Goal: Task Accomplishment & Management: Use online tool/utility

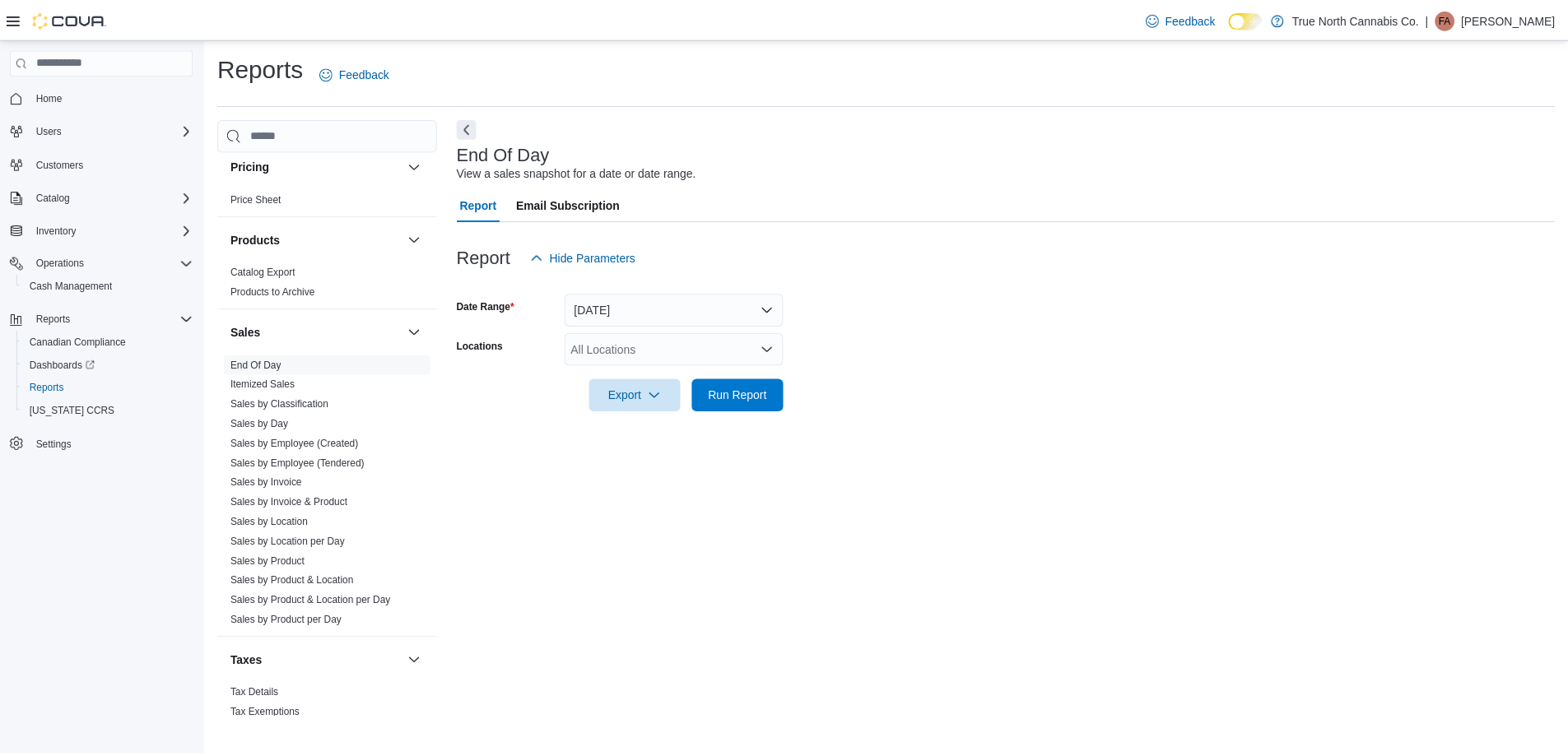
scroll to position [1020, 0]
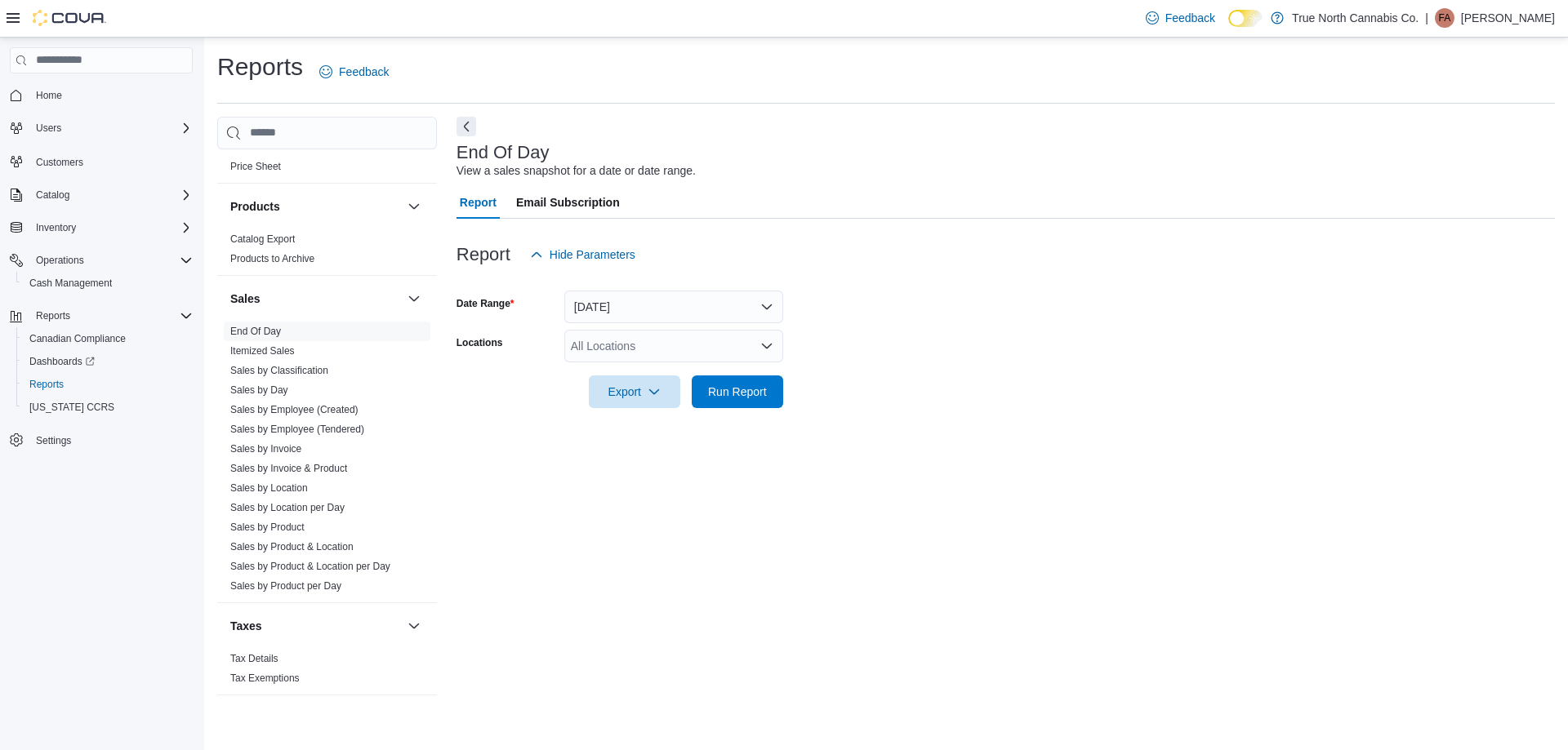
click at [663, 342] on div "All Locations" at bounding box center [673, 345] width 219 height 32
type input "***"
click at [689, 372] on span "Chatham - [STREET_ADDRESS]" at bounding box center [684, 374] width 170 height 17
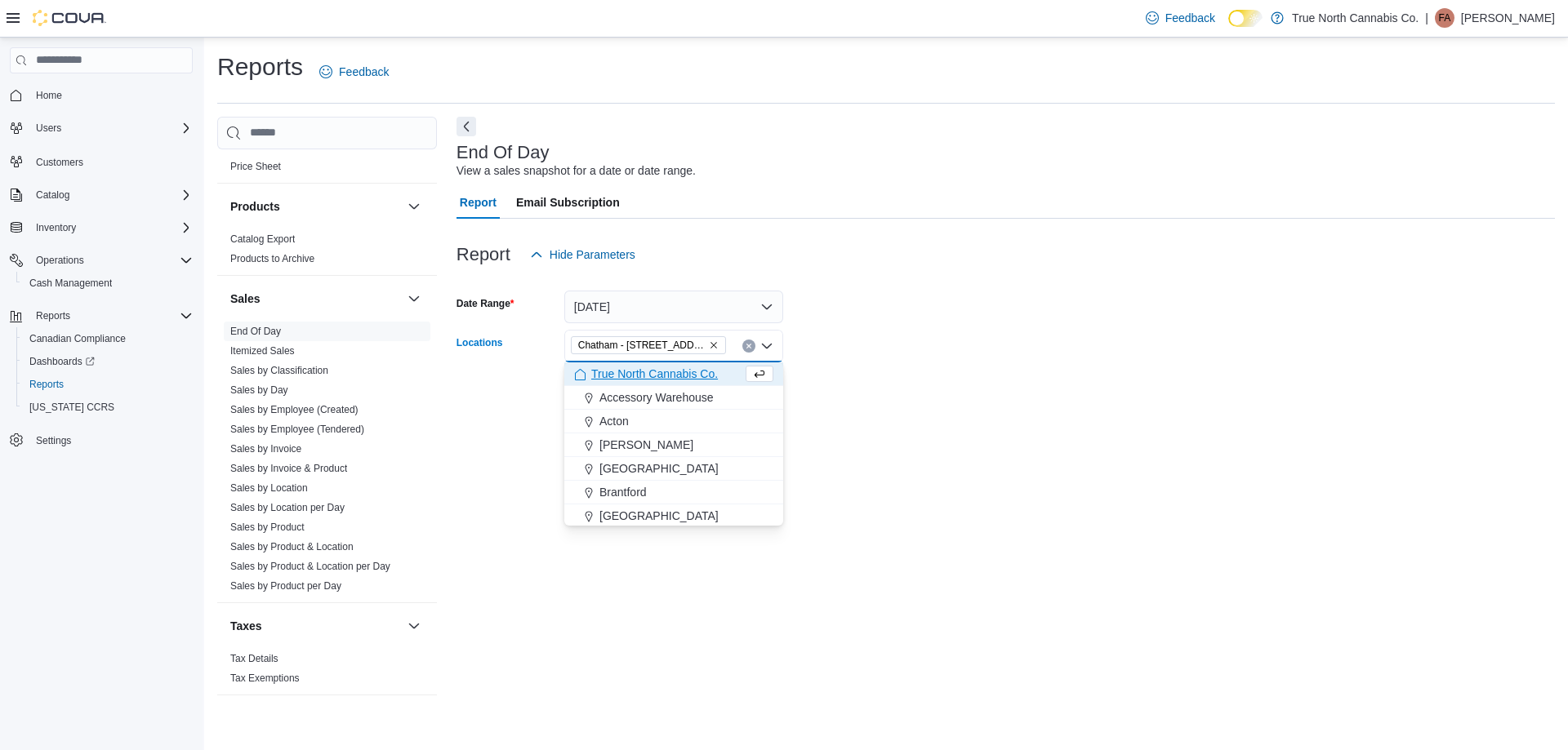
click at [960, 333] on form "Date Range [DATE] Locations [GEOGRAPHIC_DATA] - [STREET_ADDRESS] Combo box. Sel…" at bounding box center [1006, 339] width 1098 height 137
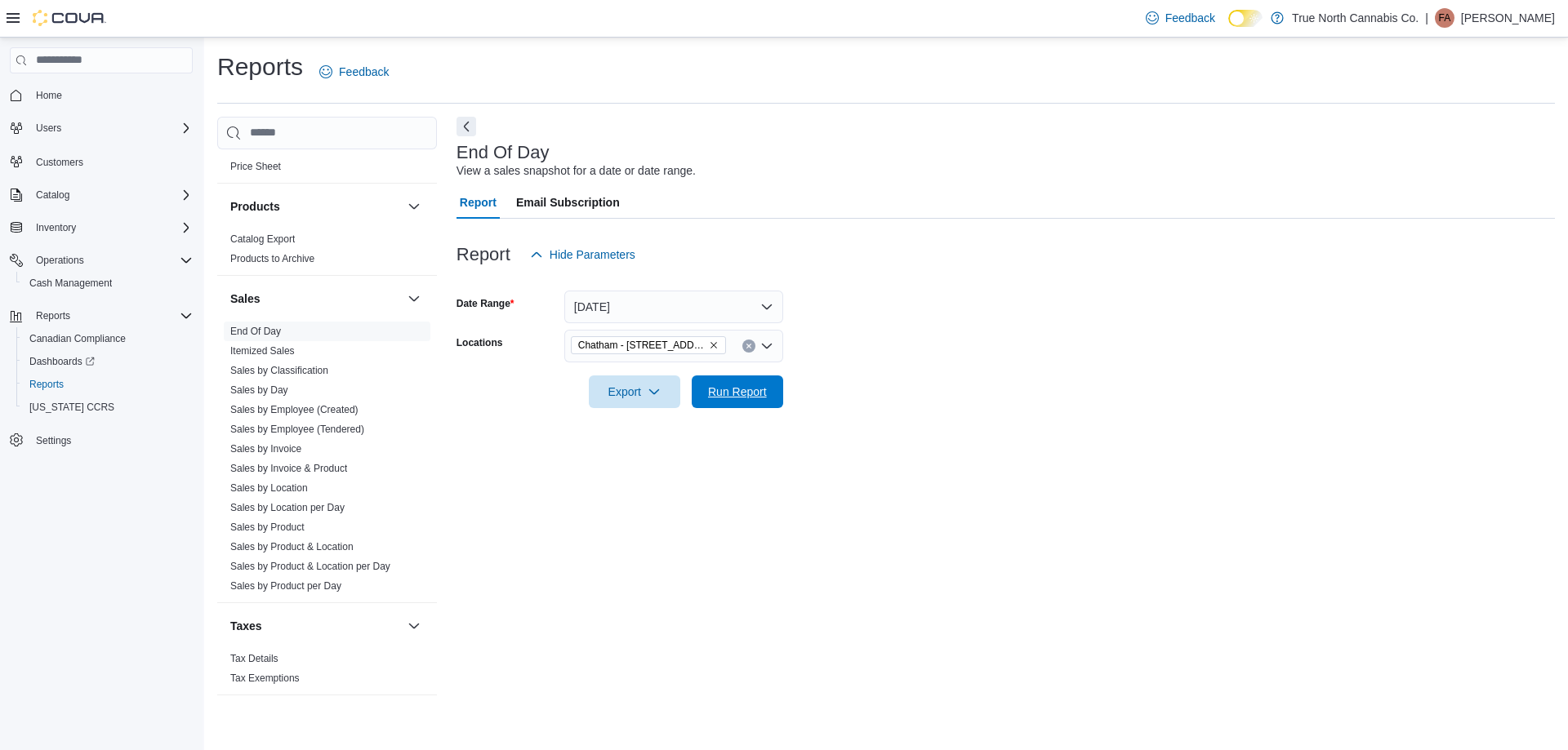
drag, startPoint x: 733, startPoint y: 391, endPoint x: 1035, endPoint y: 366, distance: 303.0
click at [742, 390] on span "Run Report" at bounding box center [737, 392] width 59 height 17
click at [1035, 366] on div at bounding box center [999, 368] width 1086 height 13
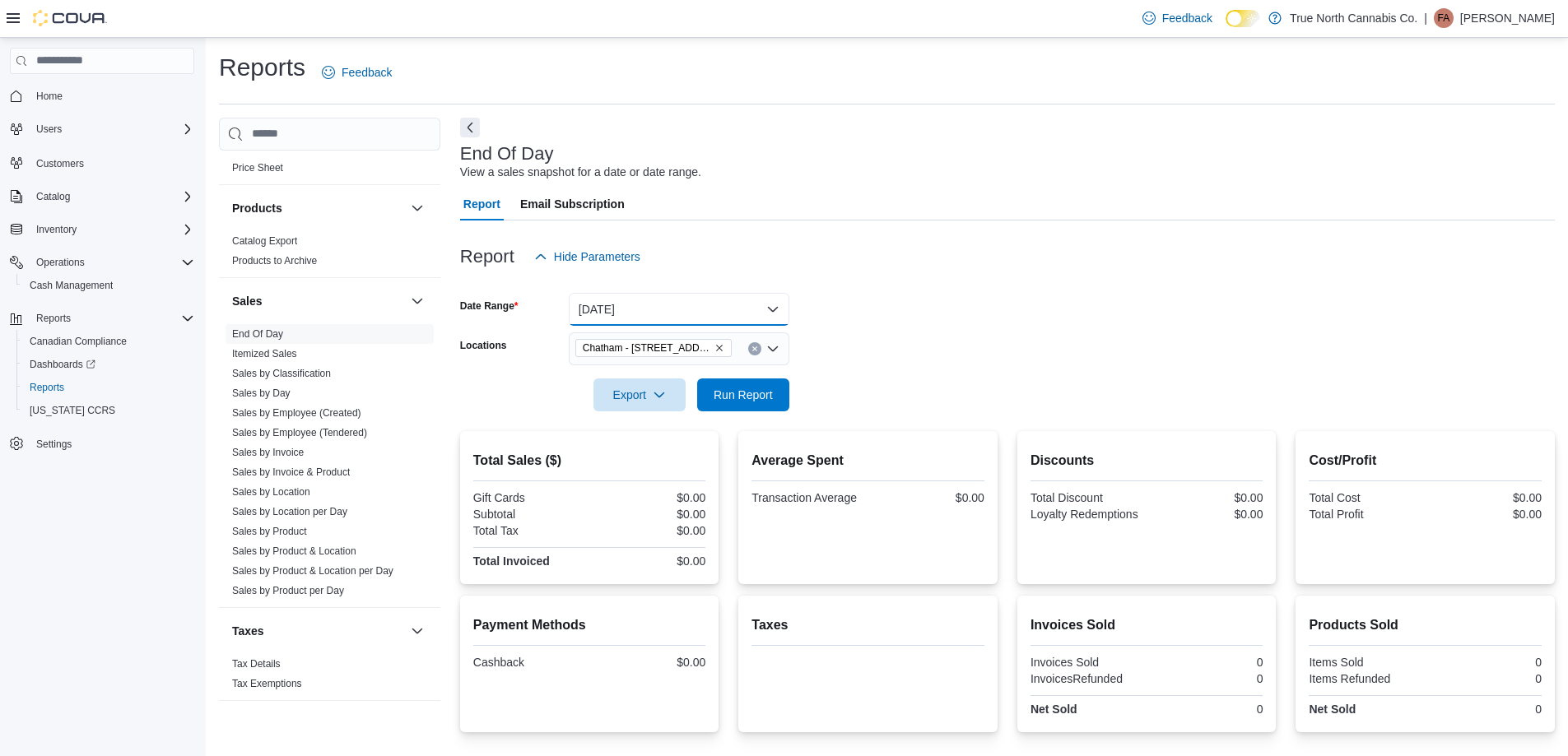
click at [764, 310] on button "[DATE]" at bounding box center [679, 309] width 220 height 33
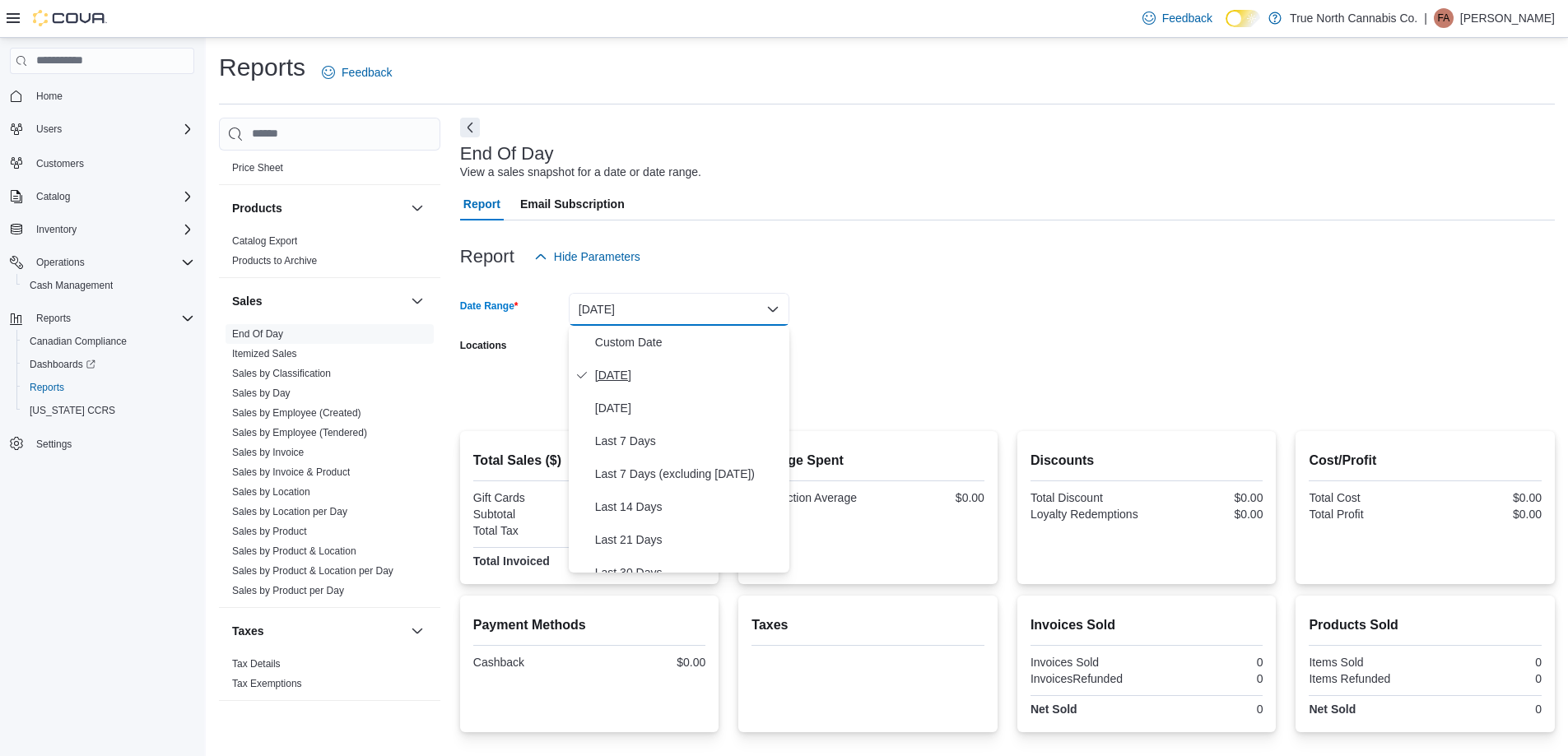
click at [676, 369] on span "[DATE]" at bounding box center [689, 375] width 188 height 20
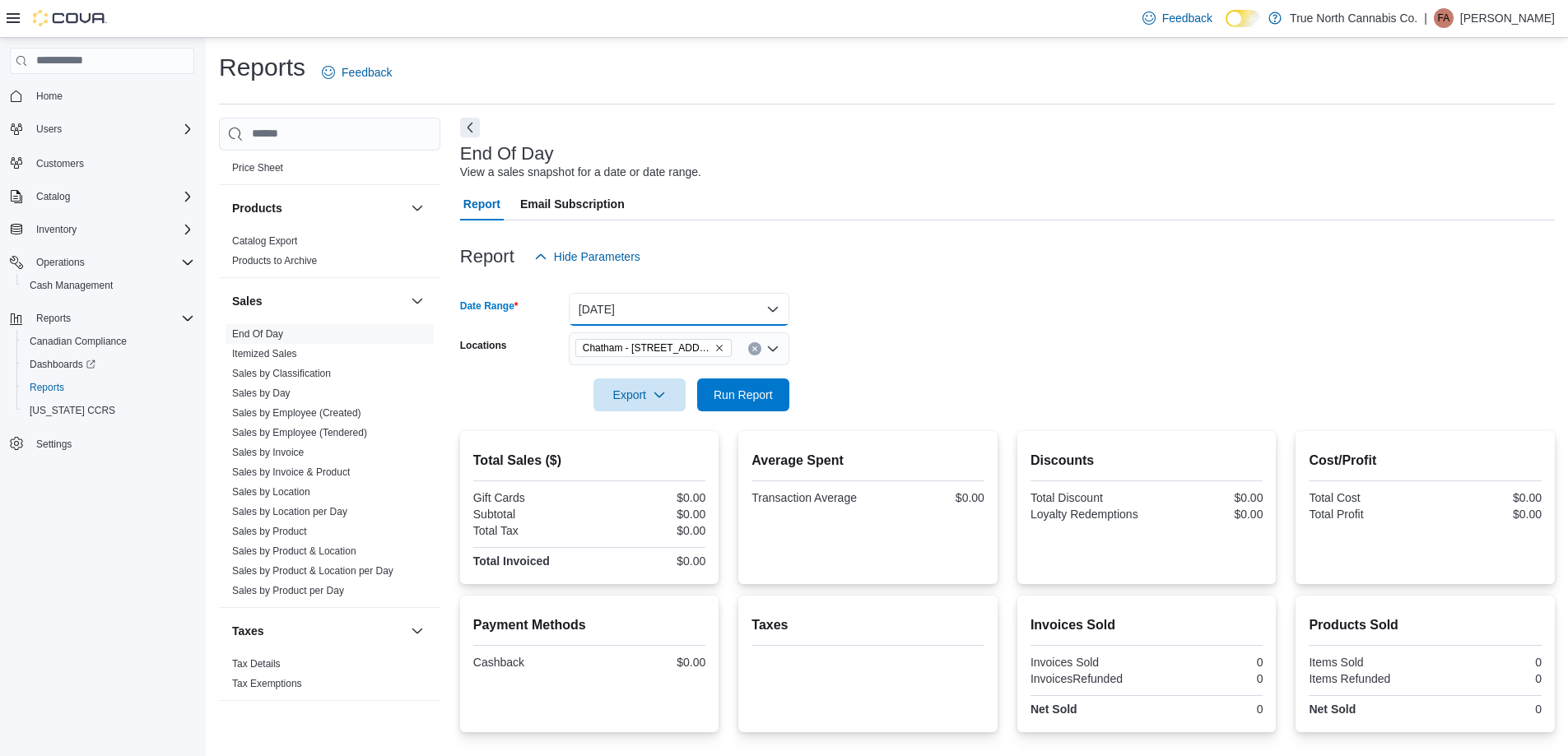
click at [710, 313] on button "[DATE]" at bounding box center [679, 309] width 220 height 33
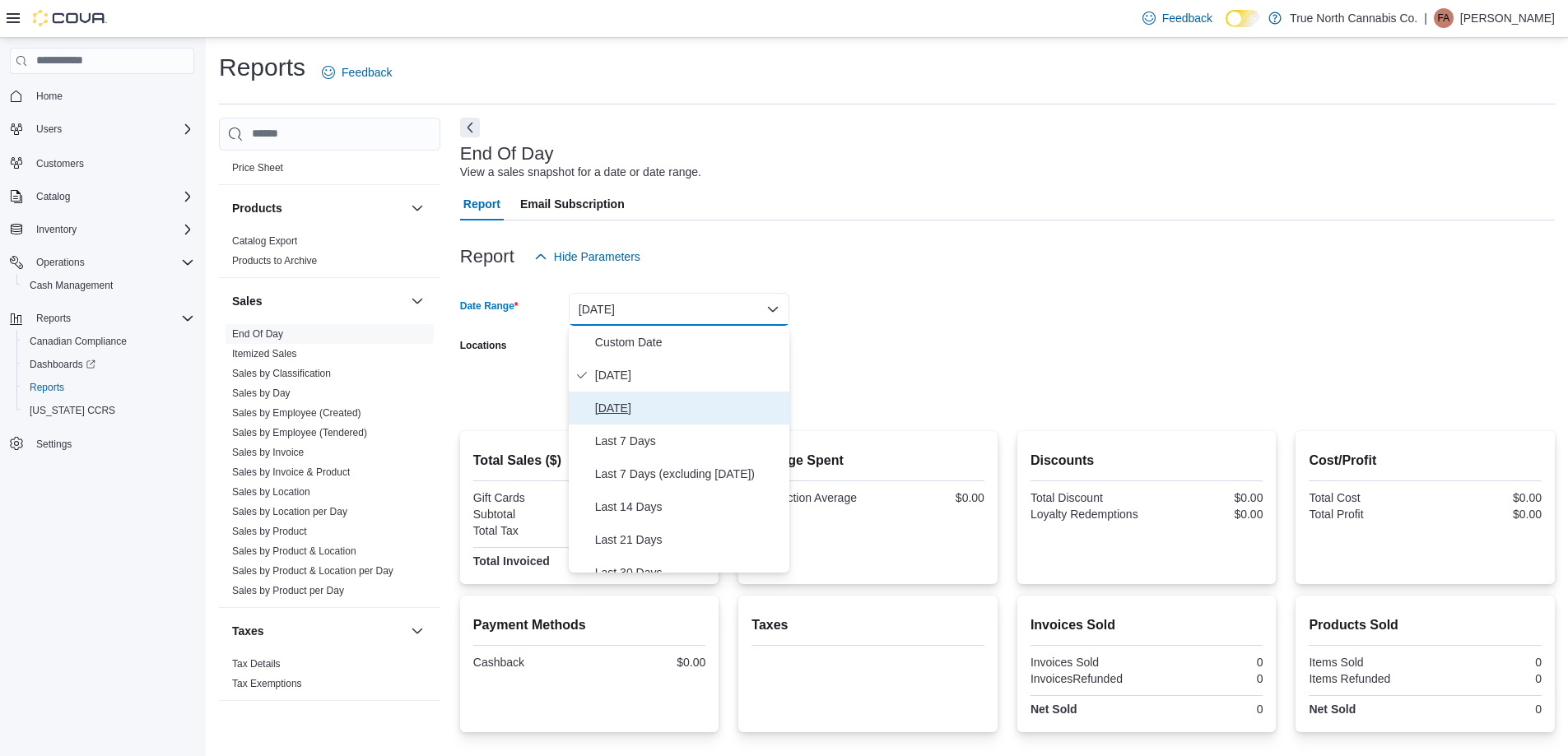
click at [667, 413] on span "[DATE]" at bounding box center [689, 408] width 188 height 20
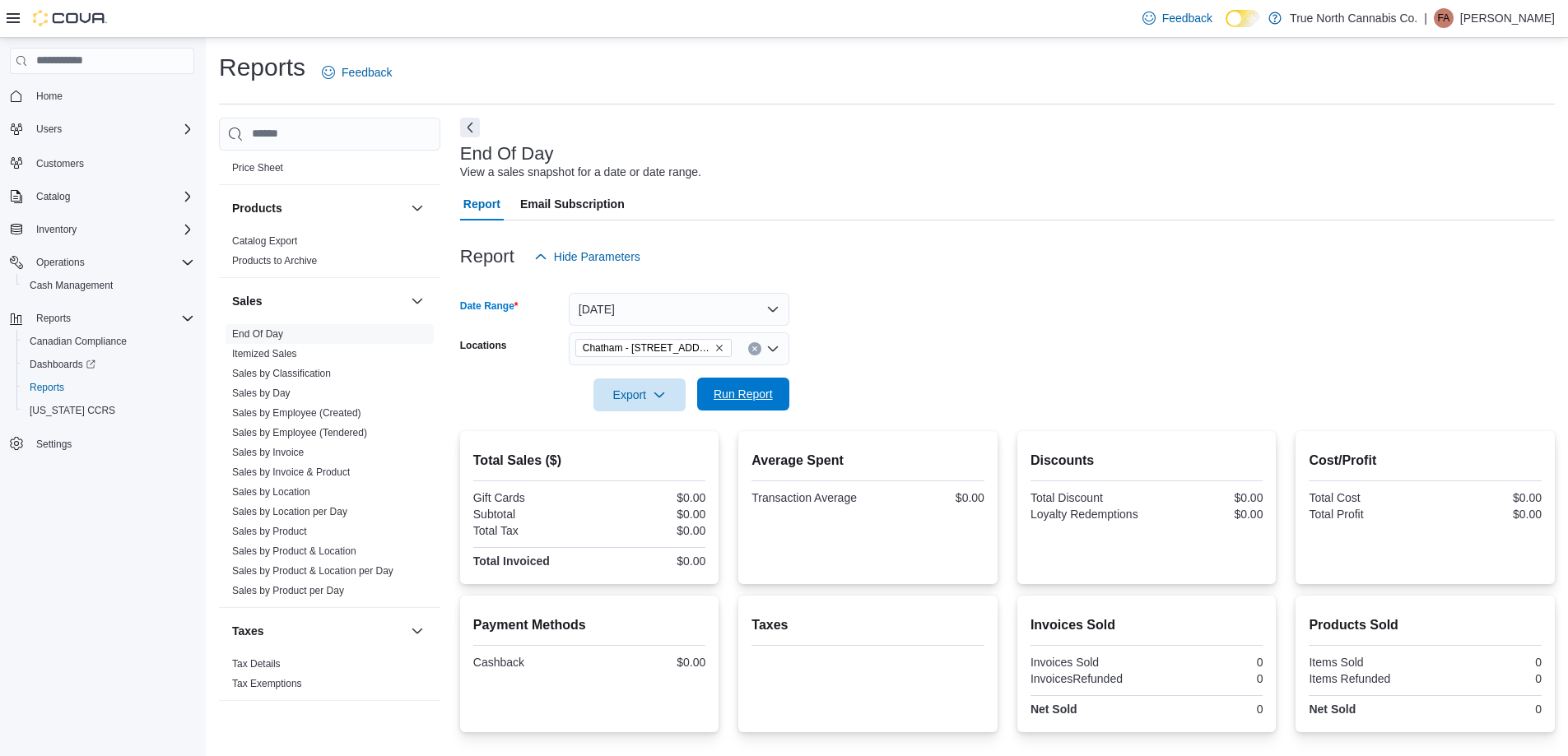
click at [742, 393] on span "Run Report" at bounding box center [743, 394] width 60 height 17
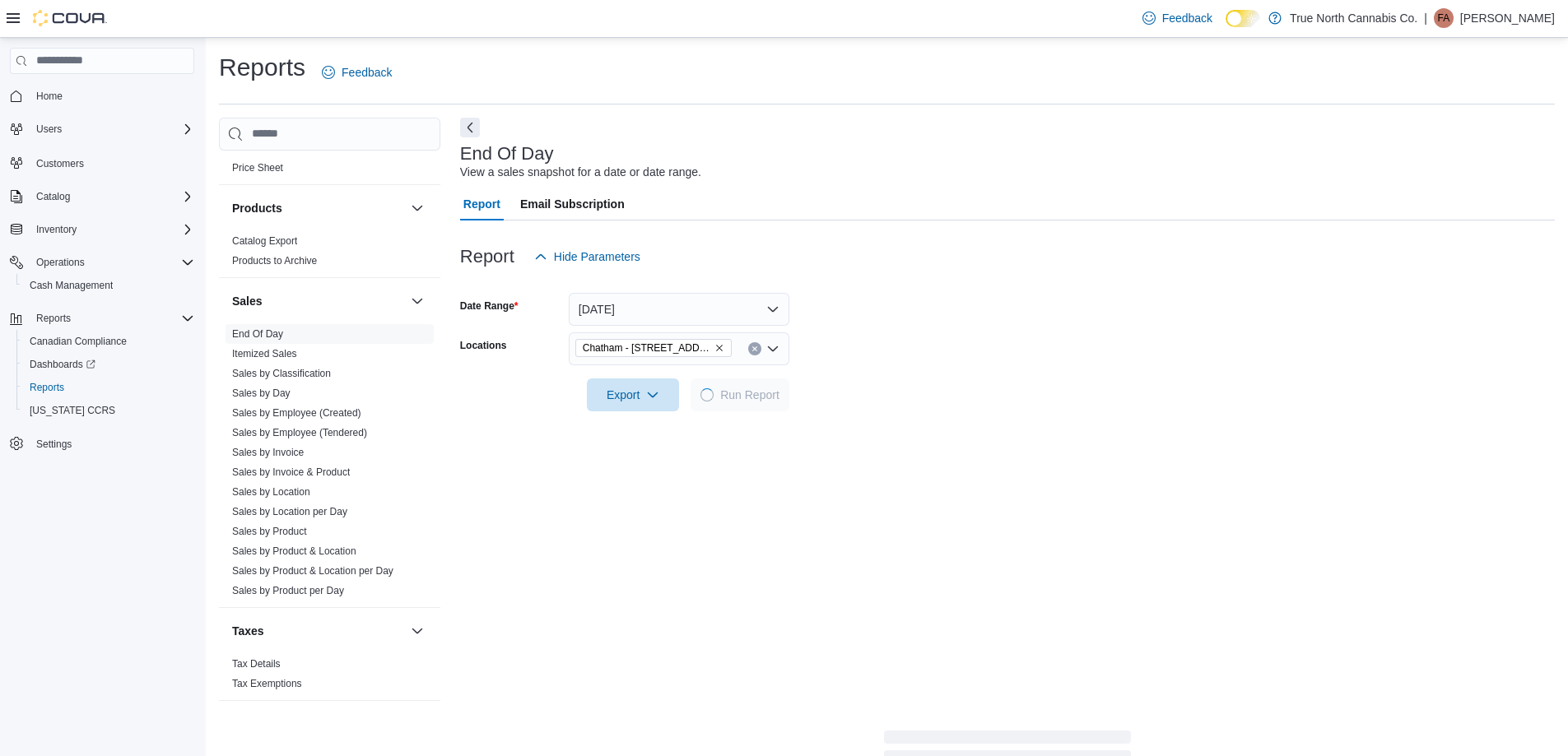
click at [871, 320] on form "Date Range [DATE] Locations [GEOGRAPHIC_DATA] - [STREET_ADDRESS] Export Run Rep…" at bounding box center [1007, 341] width 1095 height 138
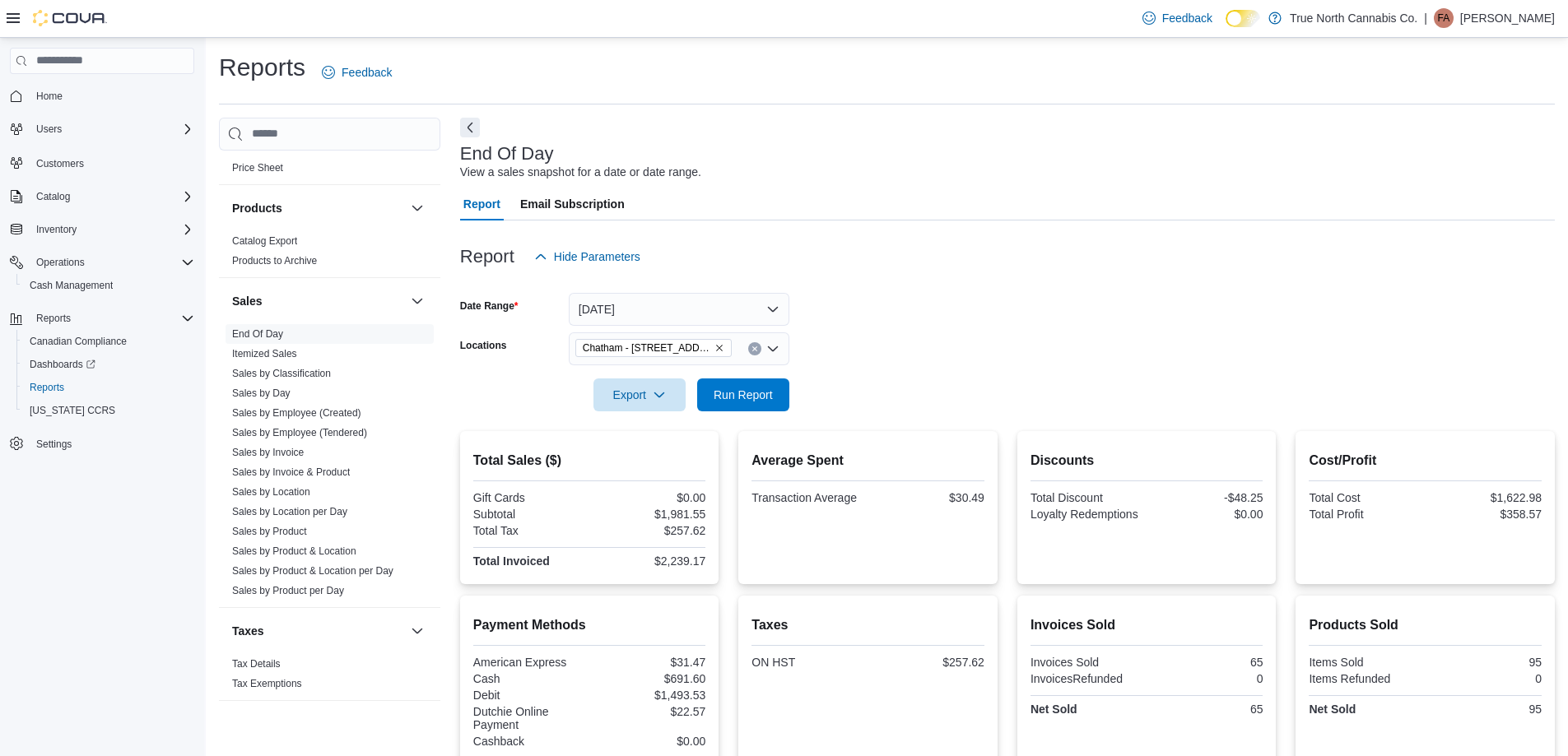
click at [871, 320] on form "Date Range [DATE] Locations [GEOGRAPHIC_DATA] - [STREET_ADDRESS] Export Run Rep…" at bounding box center [1007, 341] width 1095 height 138
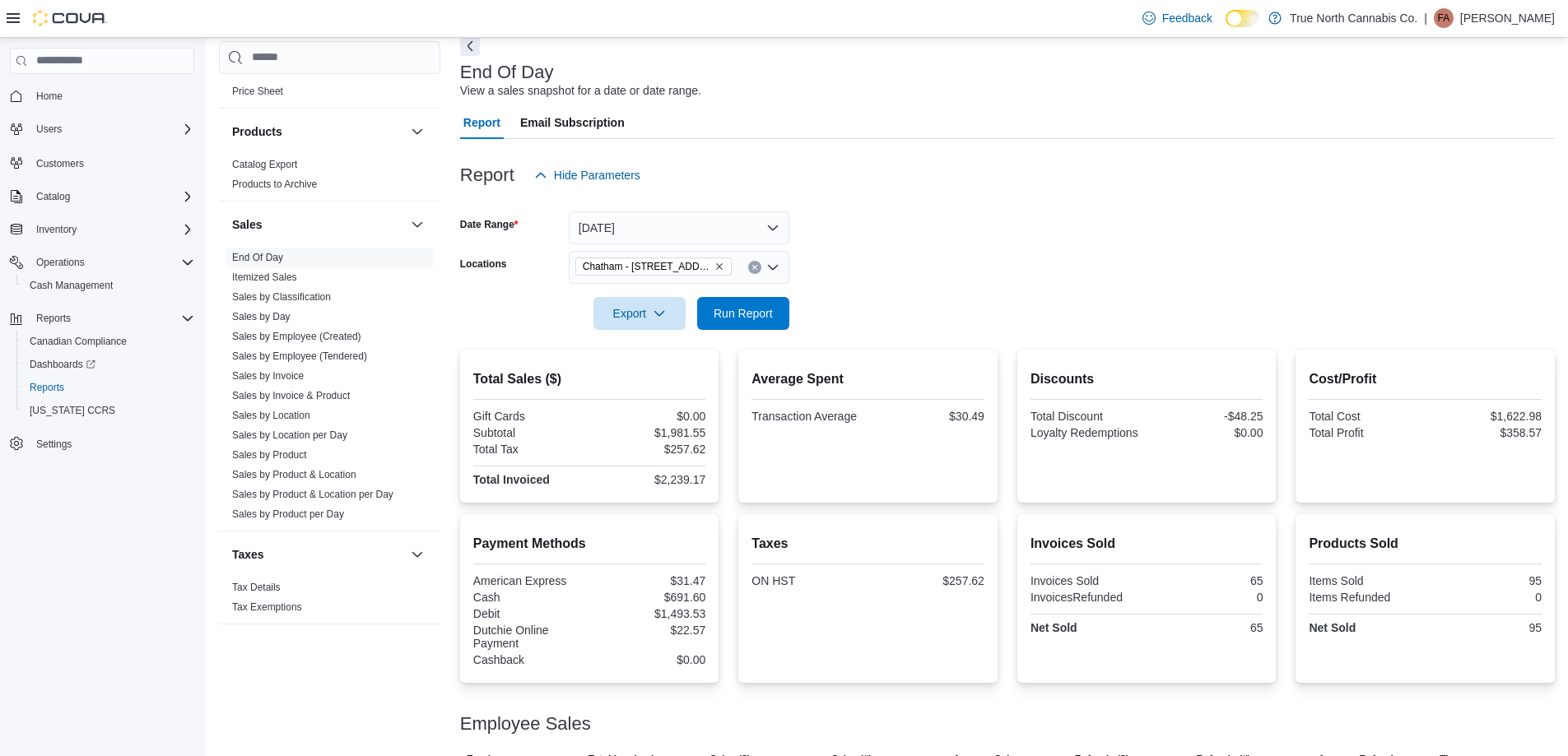
scroll to position [180, 0]
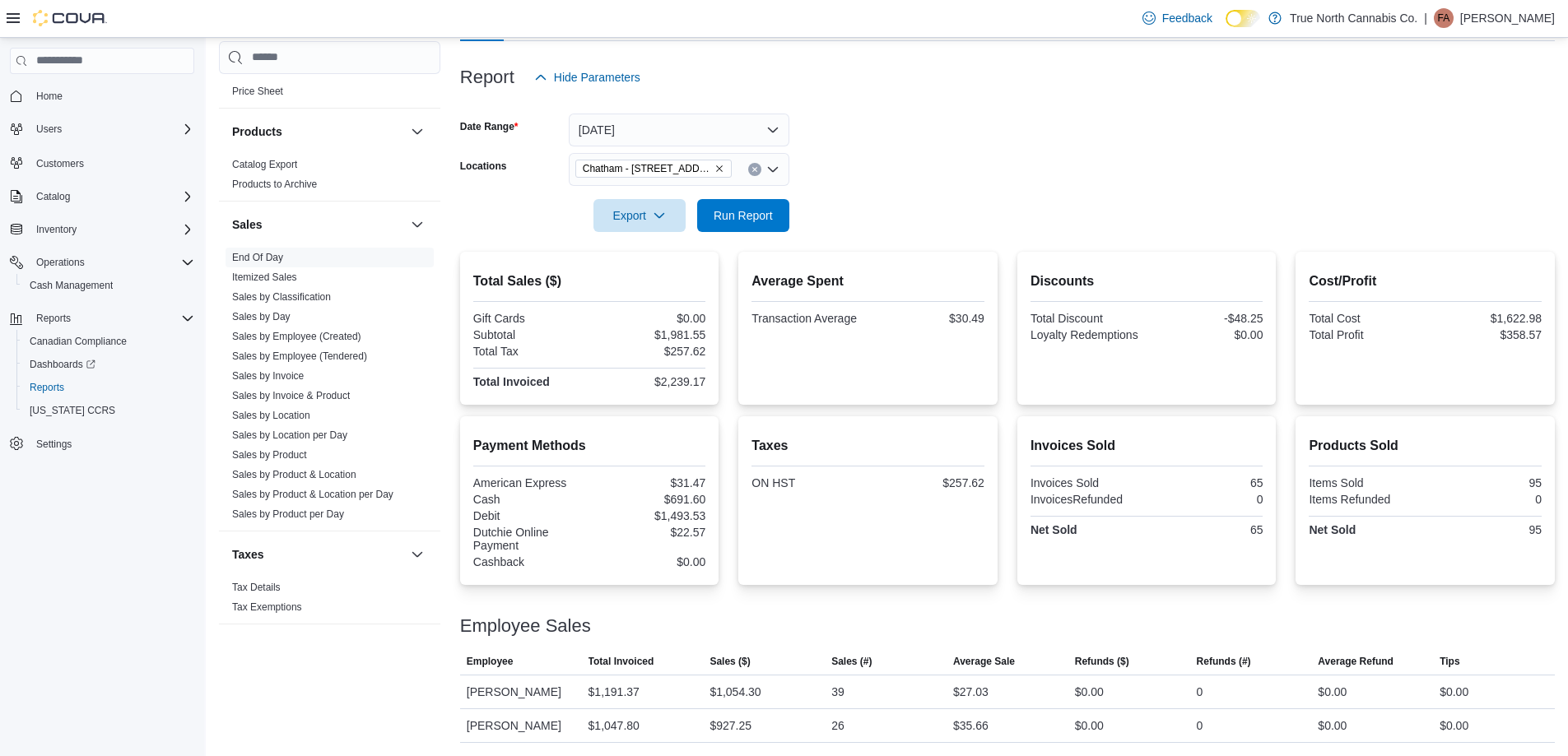
click at [959, 202] on form "Date Range [DATE] Locations [GEOGRAPHIC_DATA] - [STREET_ADDRESS] Export Run Rep…" at bounding box center [1007, 163] width 1095 height 138
click at [653, 130] on button "[DATE]" at bounding box center [679, 129] width 220 height 33
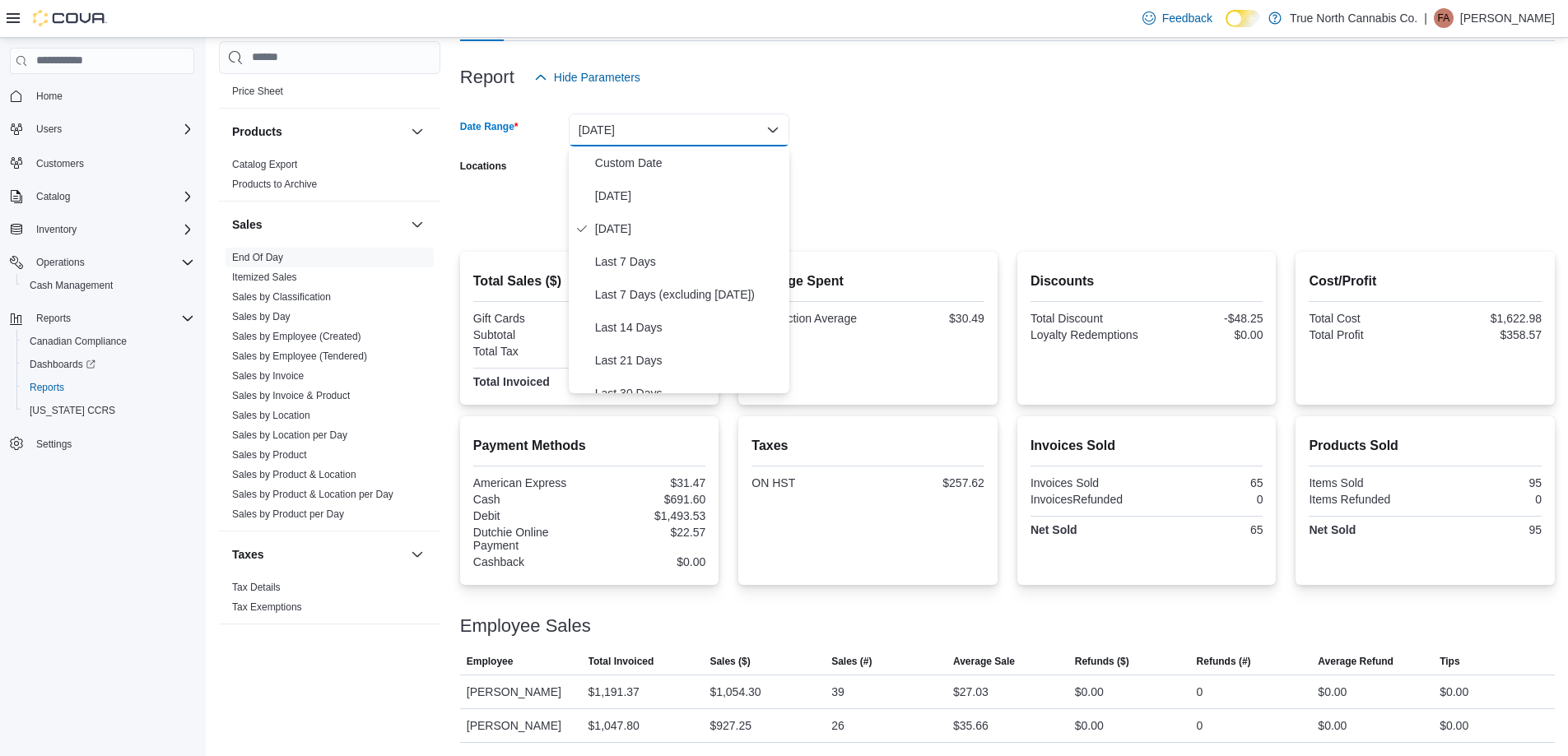
drag, startPoint x: 854, startPoint y: 131, endPoint x: 829, endPoint y: 153, distance: 33.3
click at [855, 133] on form "Date Range [DATE] Locations [GEOGRAPHIC_DATA] - [STREET_ADDRESS] Export Run Rep…" at bounding box center [1007, 163] width 1095 height 138
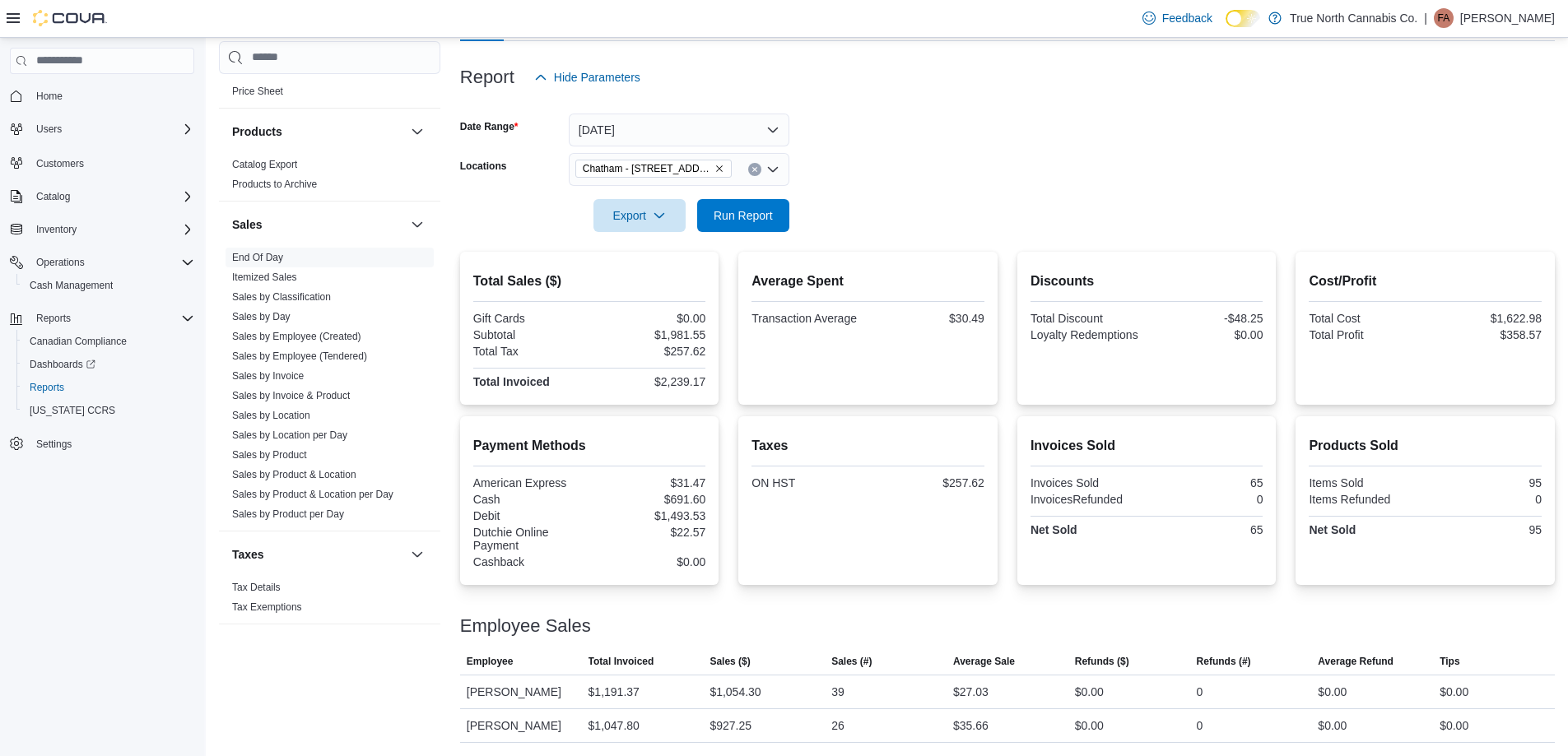
click at [760, 166] on button "Clear input" at bounding box center [754, 169] width 13 height 13
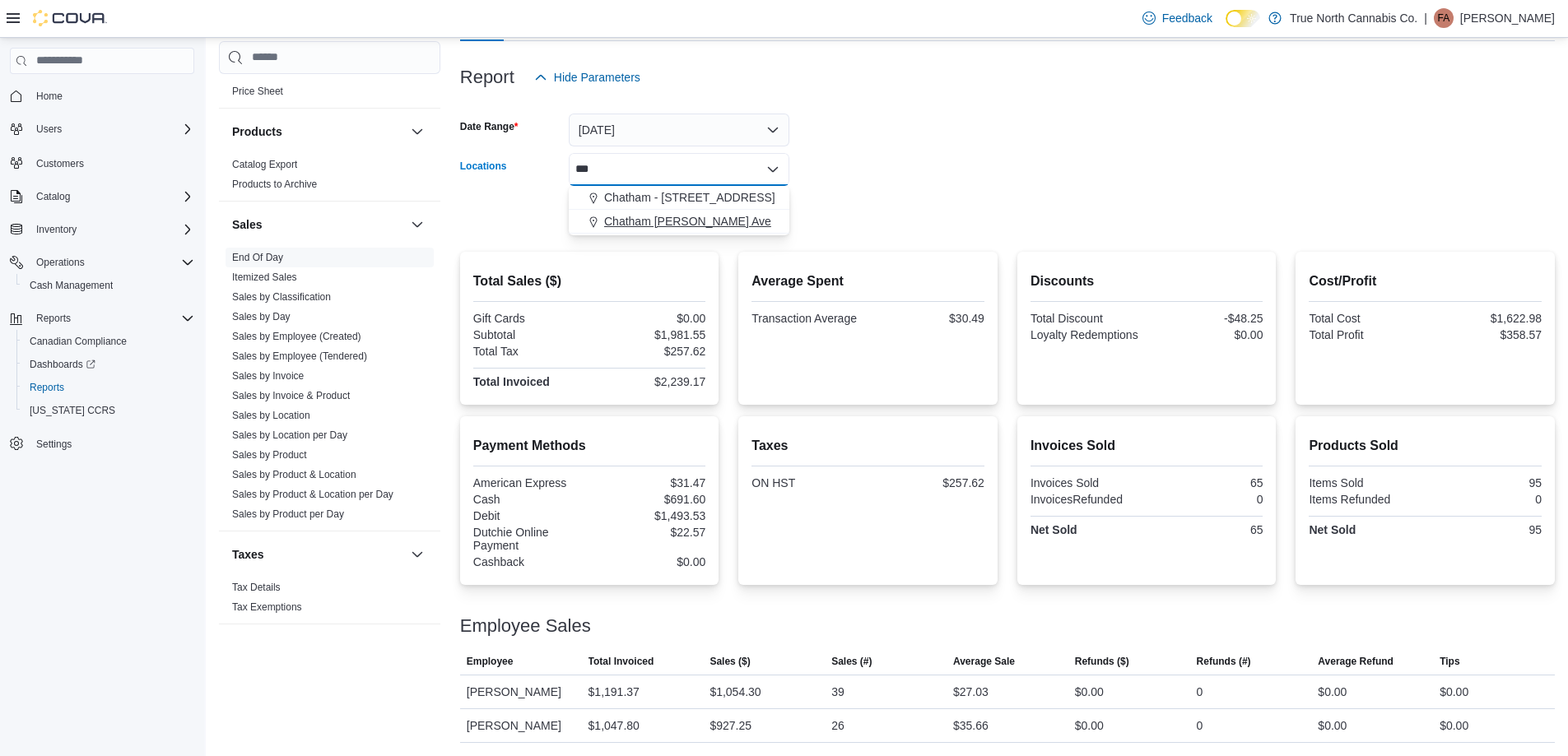
type input "***"
click at [713, 226] on span "Chatham [PERSON_NAME] Ave" at bounding box center [688, 221] width 167 height 17
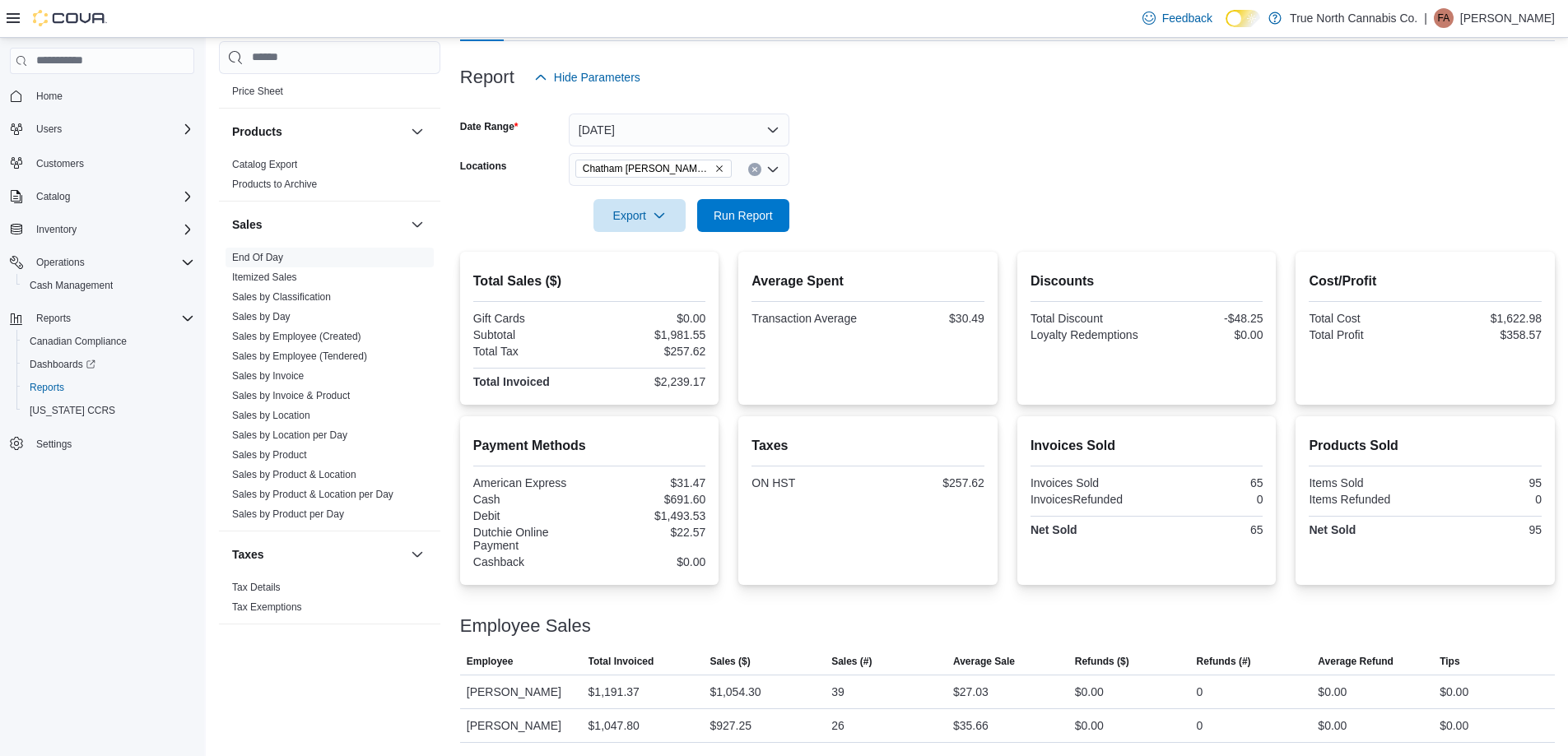
drag, startPoint x: 892, startPoint y: 186, endPoint x: 790, endPoint y: 229, distance: 110.7
click at [878, 192] on div at bounding box center [1007, 191] width 1095 height 13
click at [767, 218] on span "Run Report" at bounding box center [743, 214] width 60 height 17
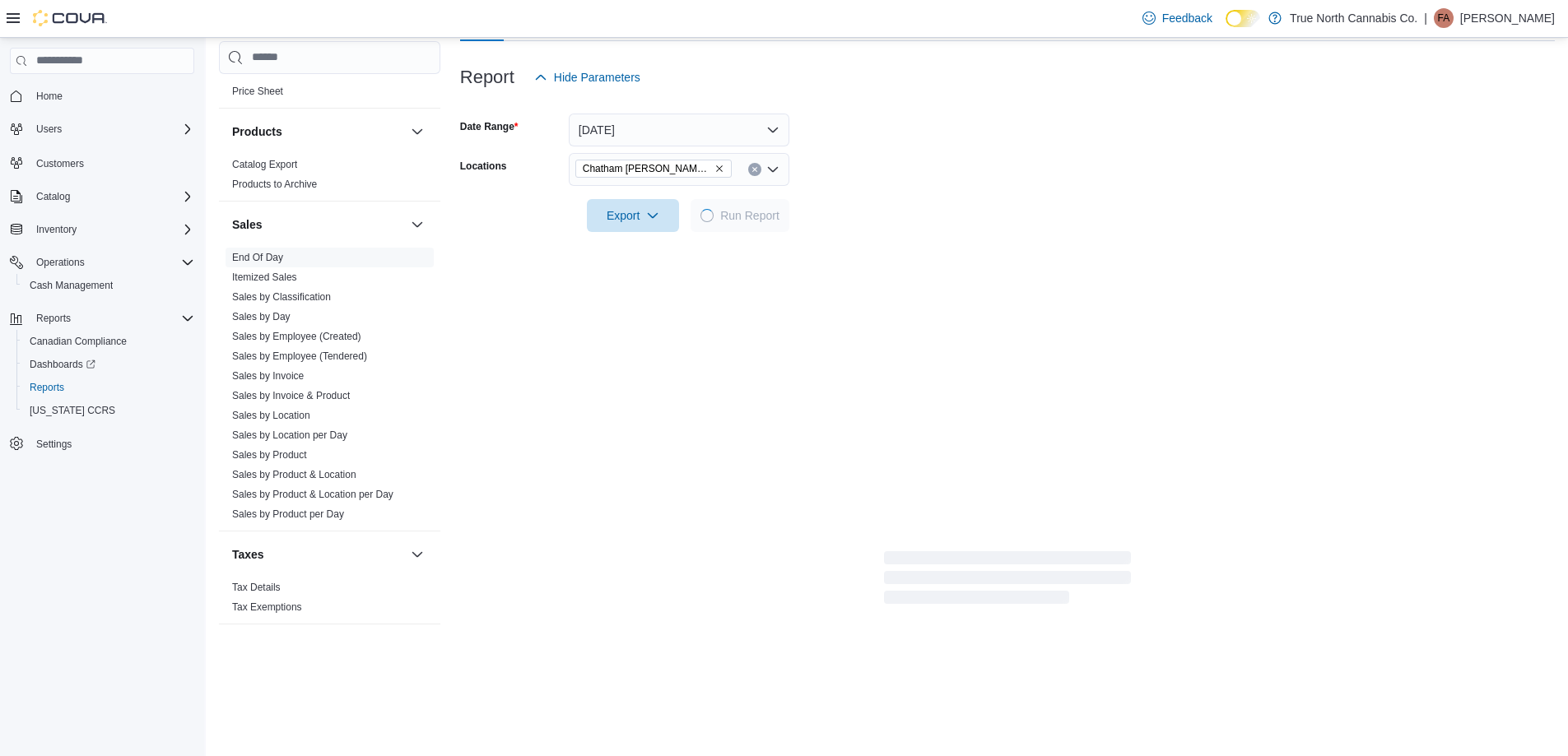
click at [932, 182] on form "Date Range [DATE] Locations [GEOGRAPHIC_DATA] [PERSON_NAME] Ave Export Run Repo…" at bounding box center [1007, 163] width 1095 height 138
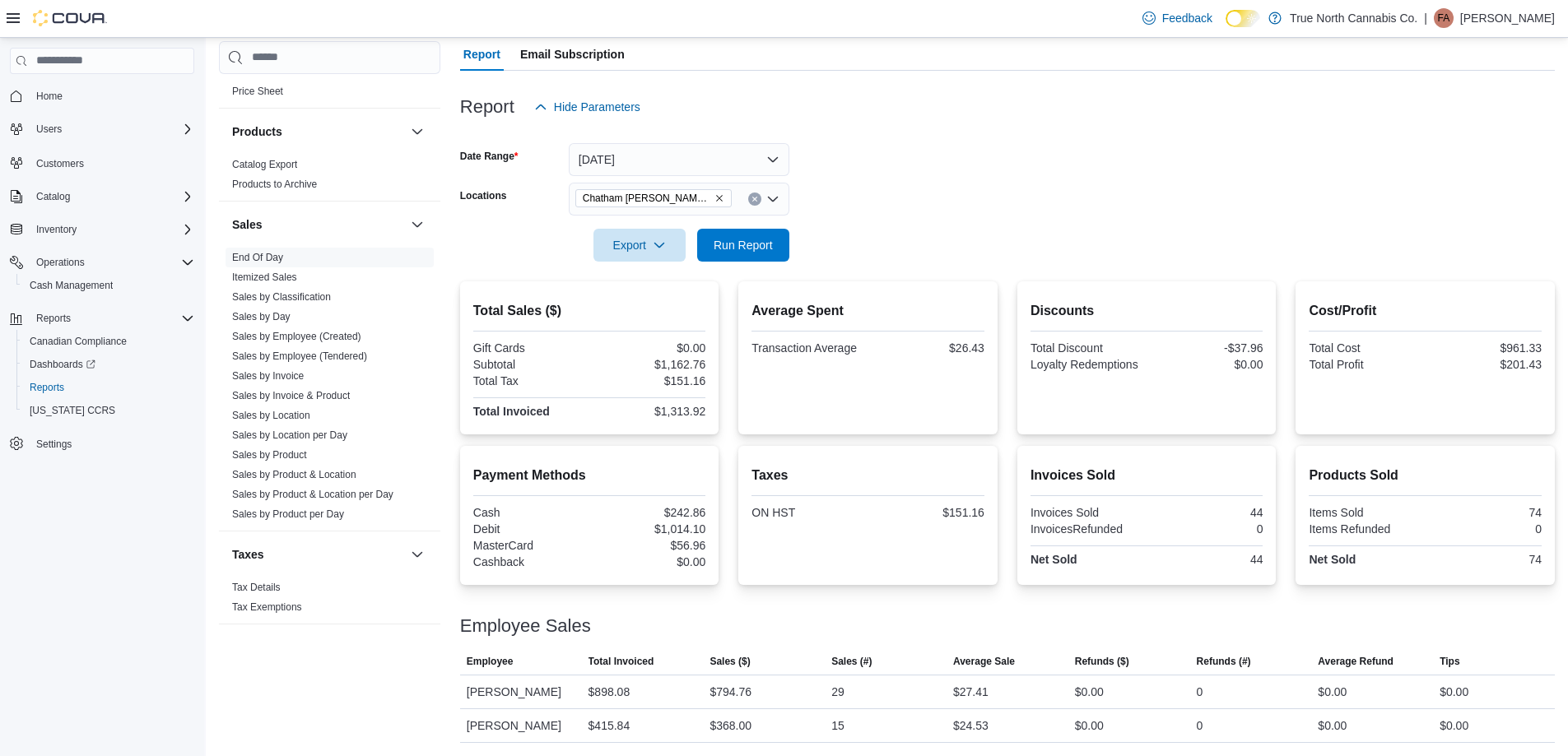
scroll to position [150, 0]
click at [756, 199] on icon "Clear input" at bounding box center [754, 198] width 7 height 7
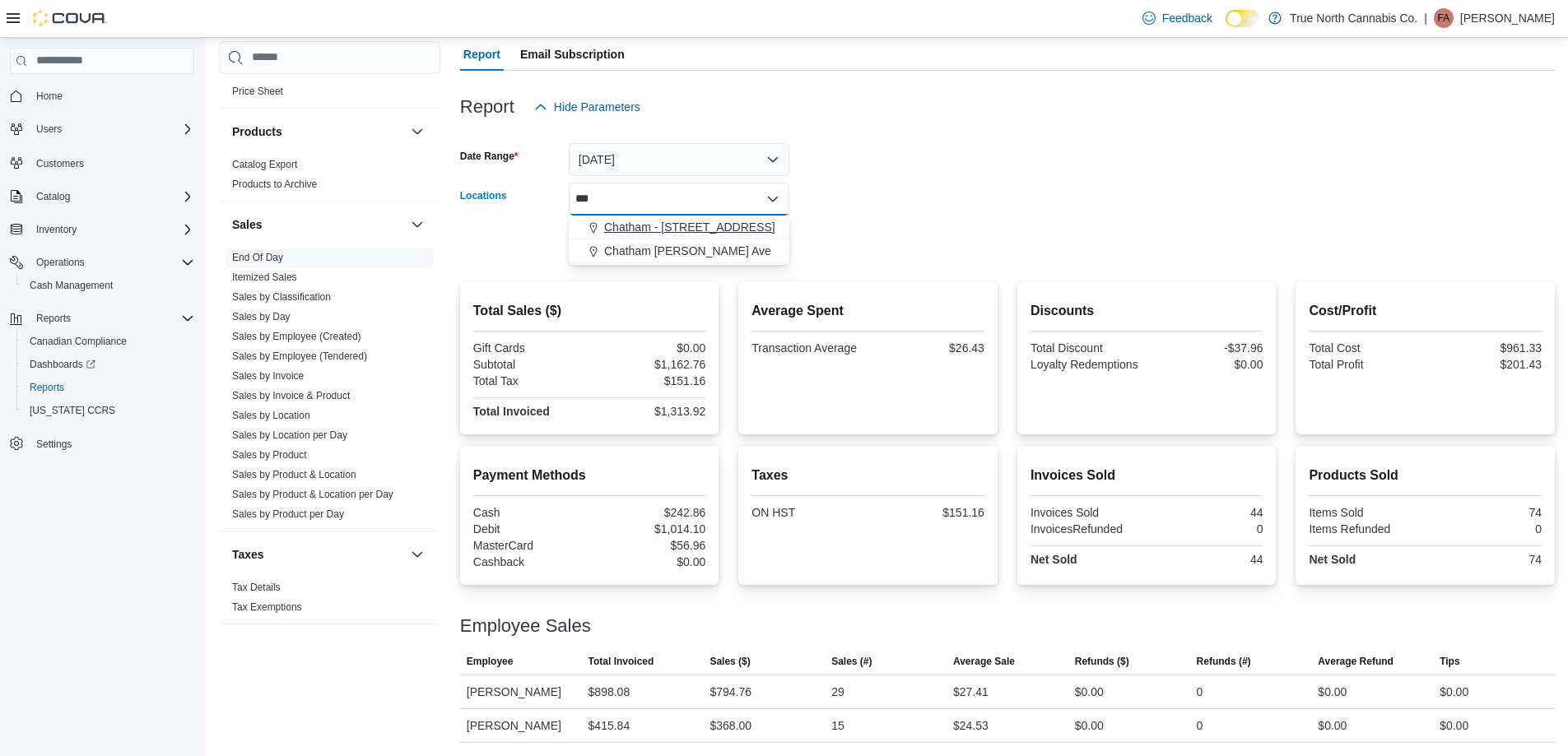
type input "***"
click at [738, 224] on div "Chatham - [STREET_ADDRESS]" at bounding box center [679, 227] width 200 height 17
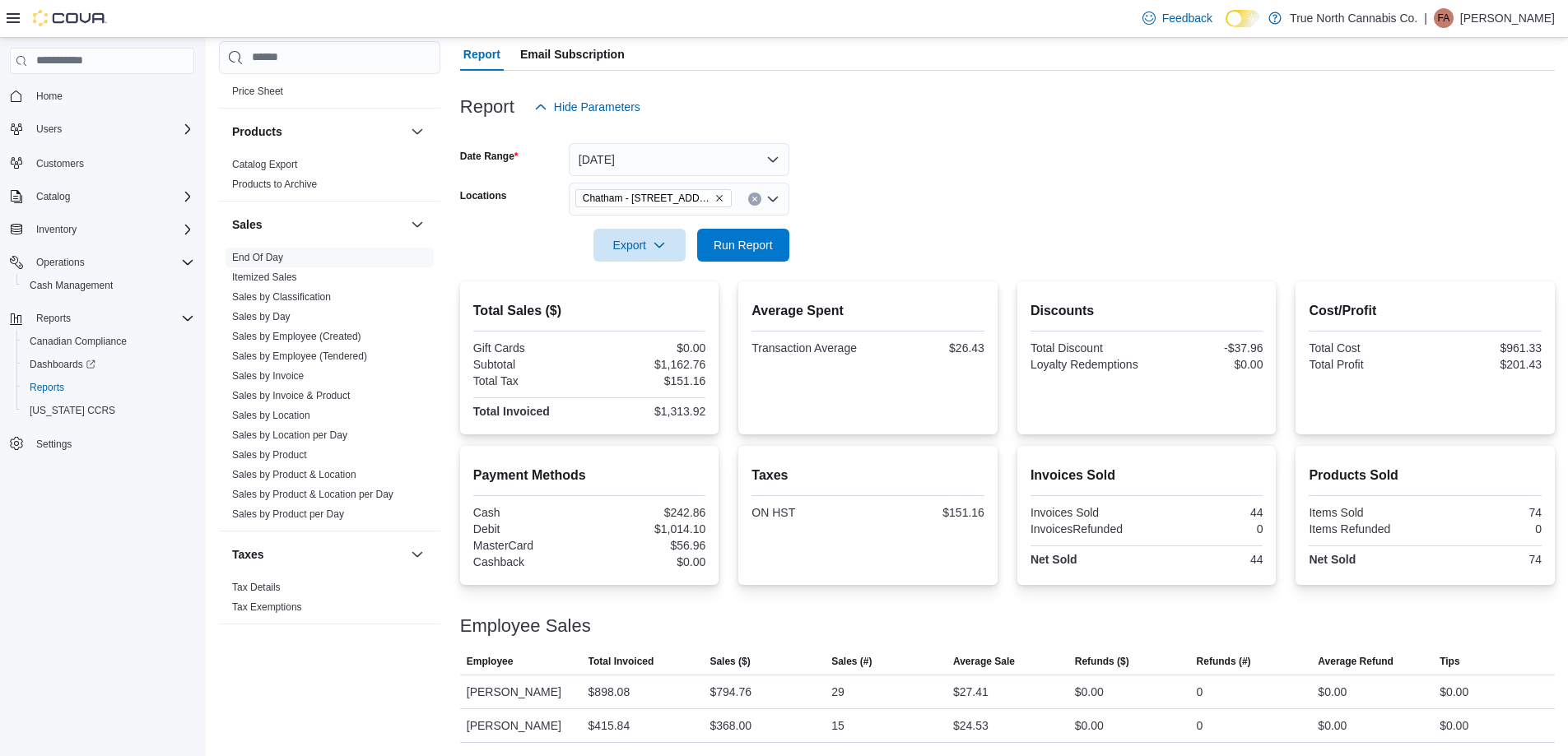
click at [814, 211] on form "Date Range [DATE] Locations [GEOGRAPHIC_DATA] - [STREET_ADDRESS] Export Run Rep…" at bounding box center [1007, 191] width 1095 height 138
click at [770, 241] on span "Run Report" at bounding box center [743, 244] width 60 height 17
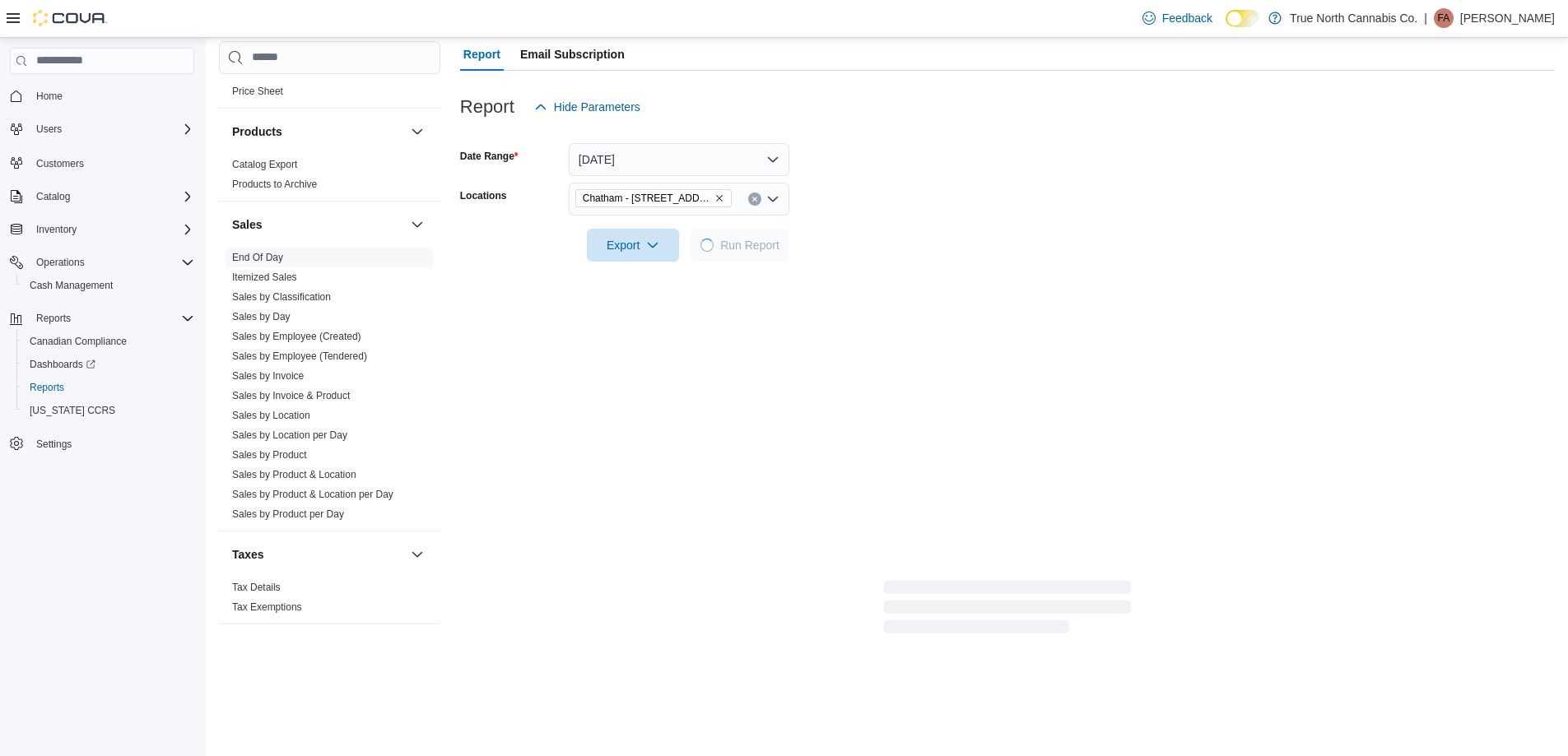
click at [904, 210] on form "Date Range [DATE] Locations [GEOGRAPHIC_DATA] - [STREET_ADDRESS] Export Run Rep…" at bounding box center [1007, 191] width 1095 height 138
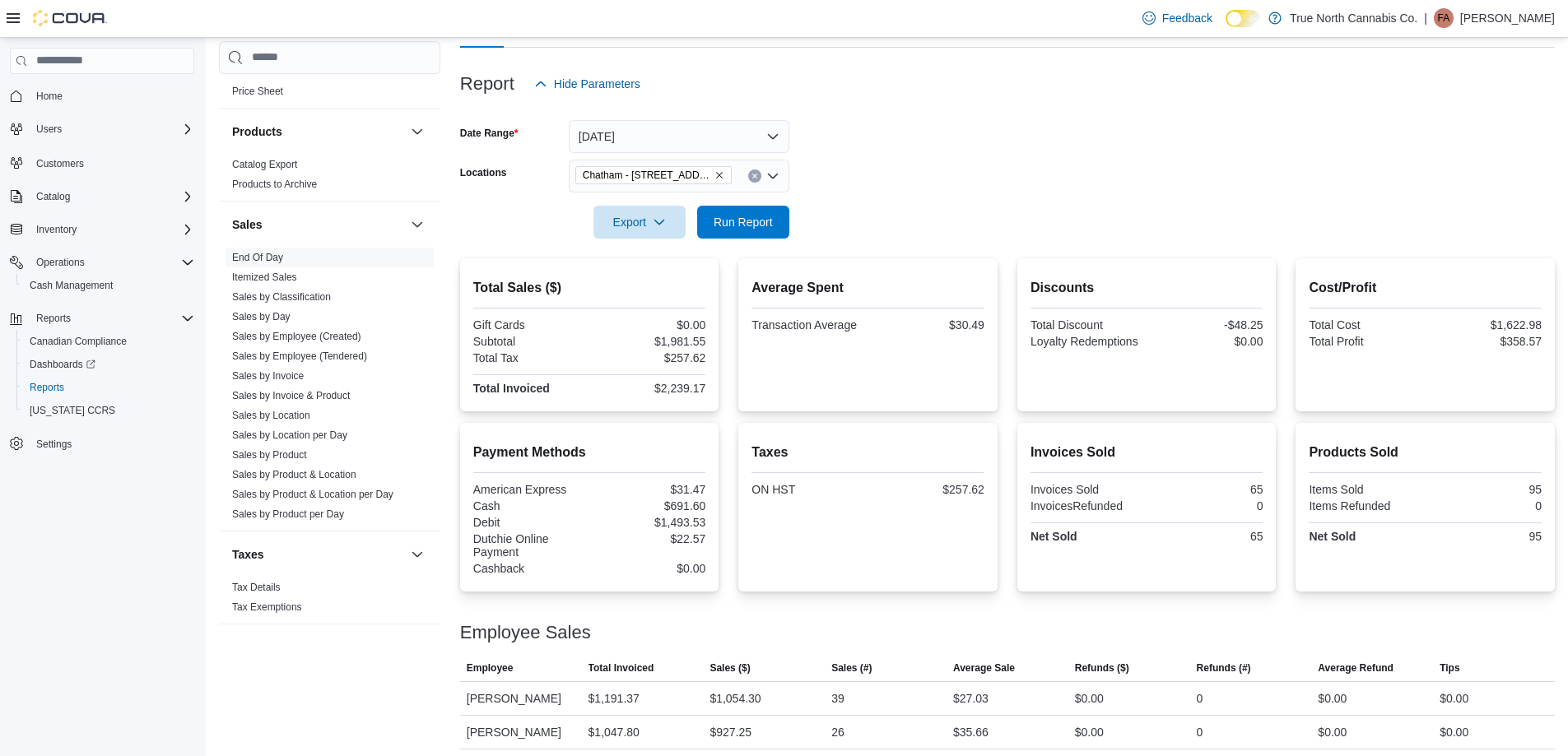
scroll to position [180, 0]
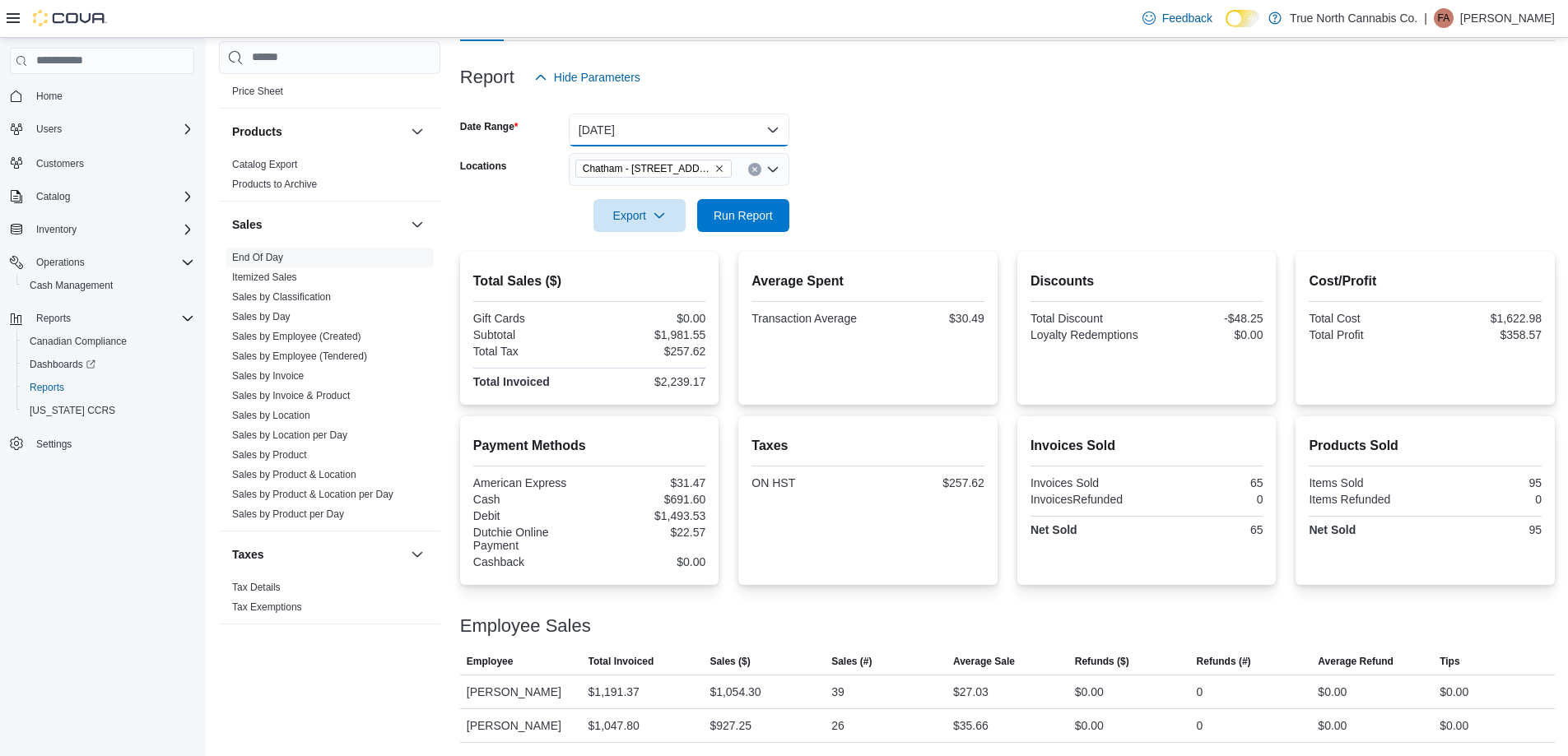
click at [658, 143] on button "[DATE]" at bounding box center [679, 129] width 220 height 33
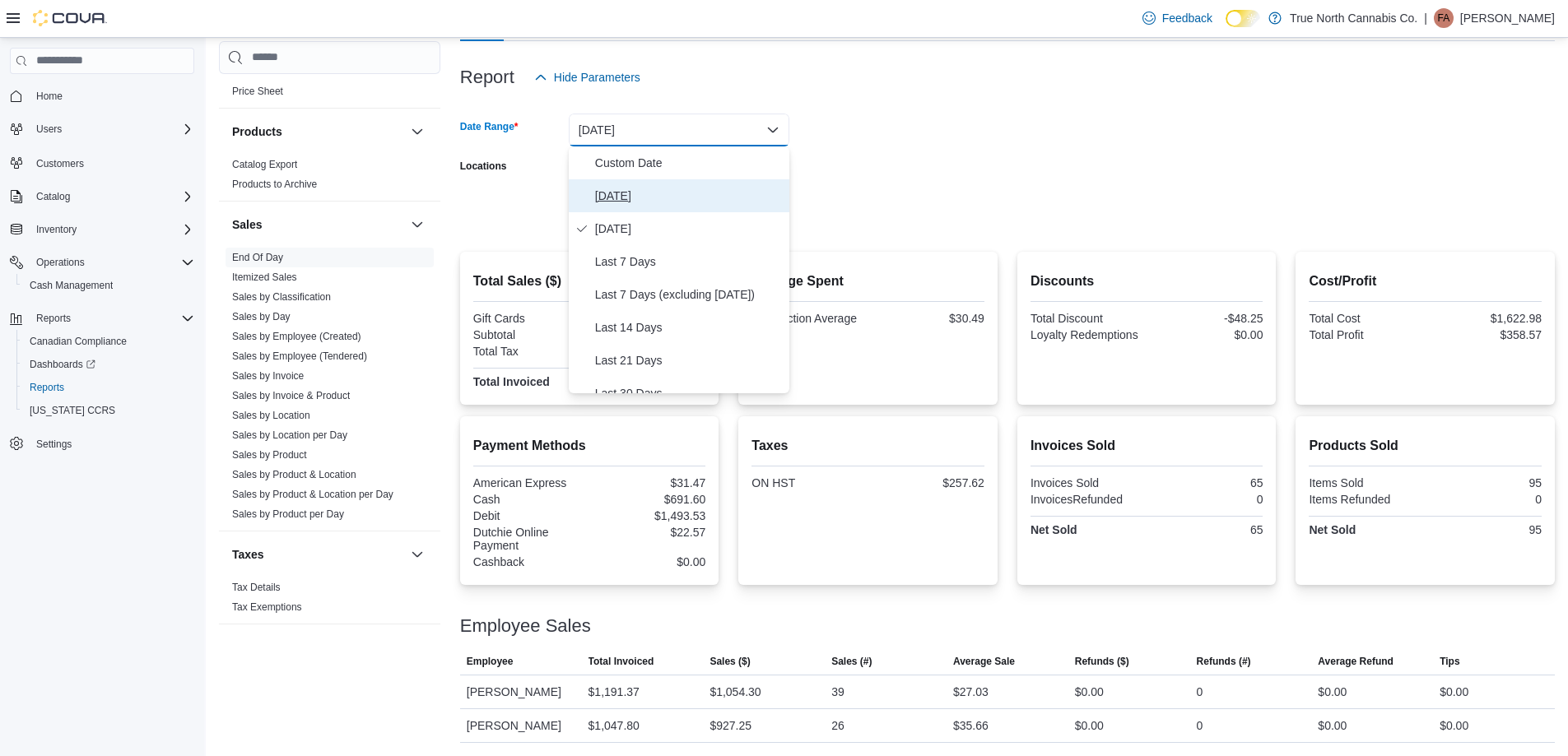
click at [615, 195] on span "[DATE]" at bounding box center [689, 195] width 188 height 20
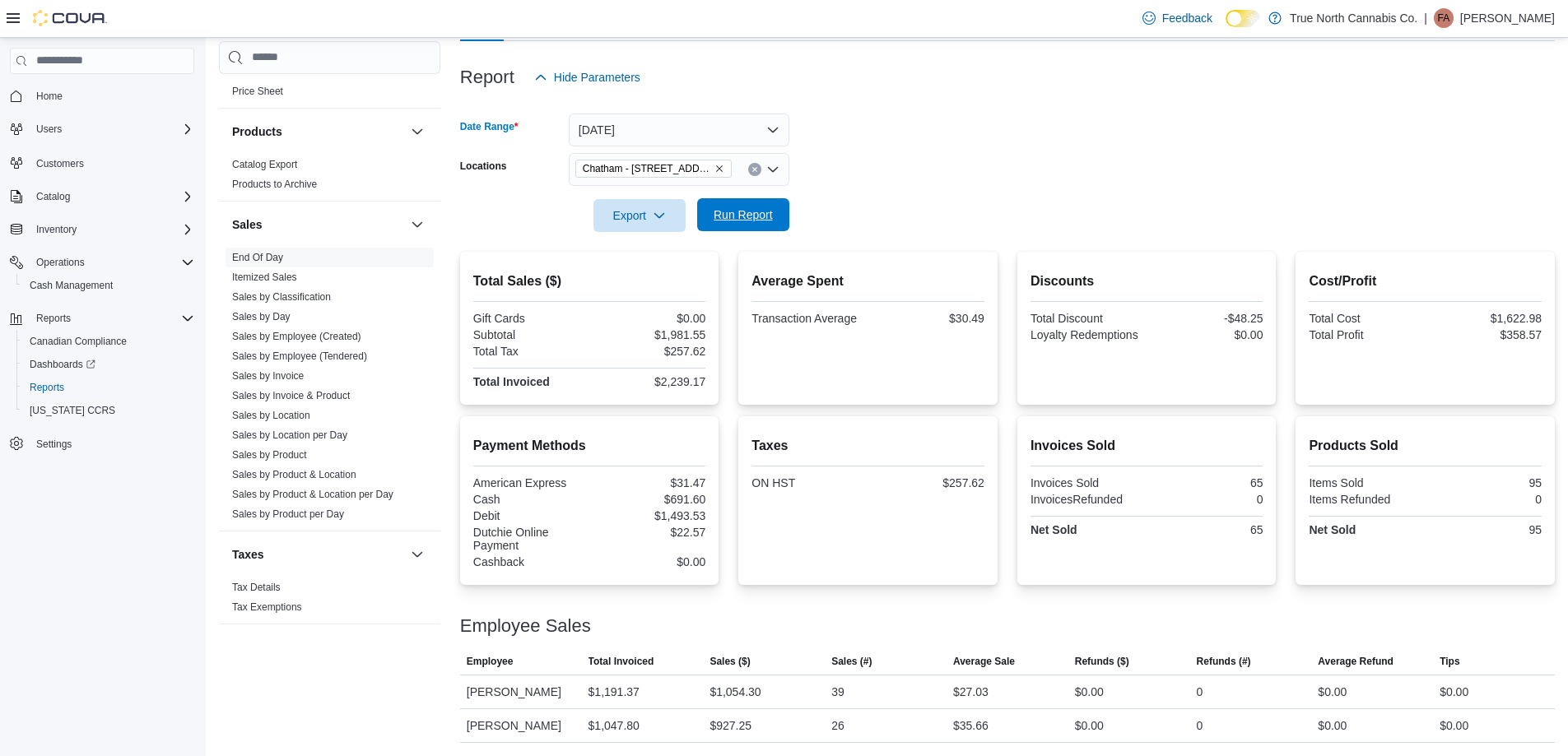
click at [745, 215] on span "Run Report" at bounding box center [743, 214] width 60 height 17
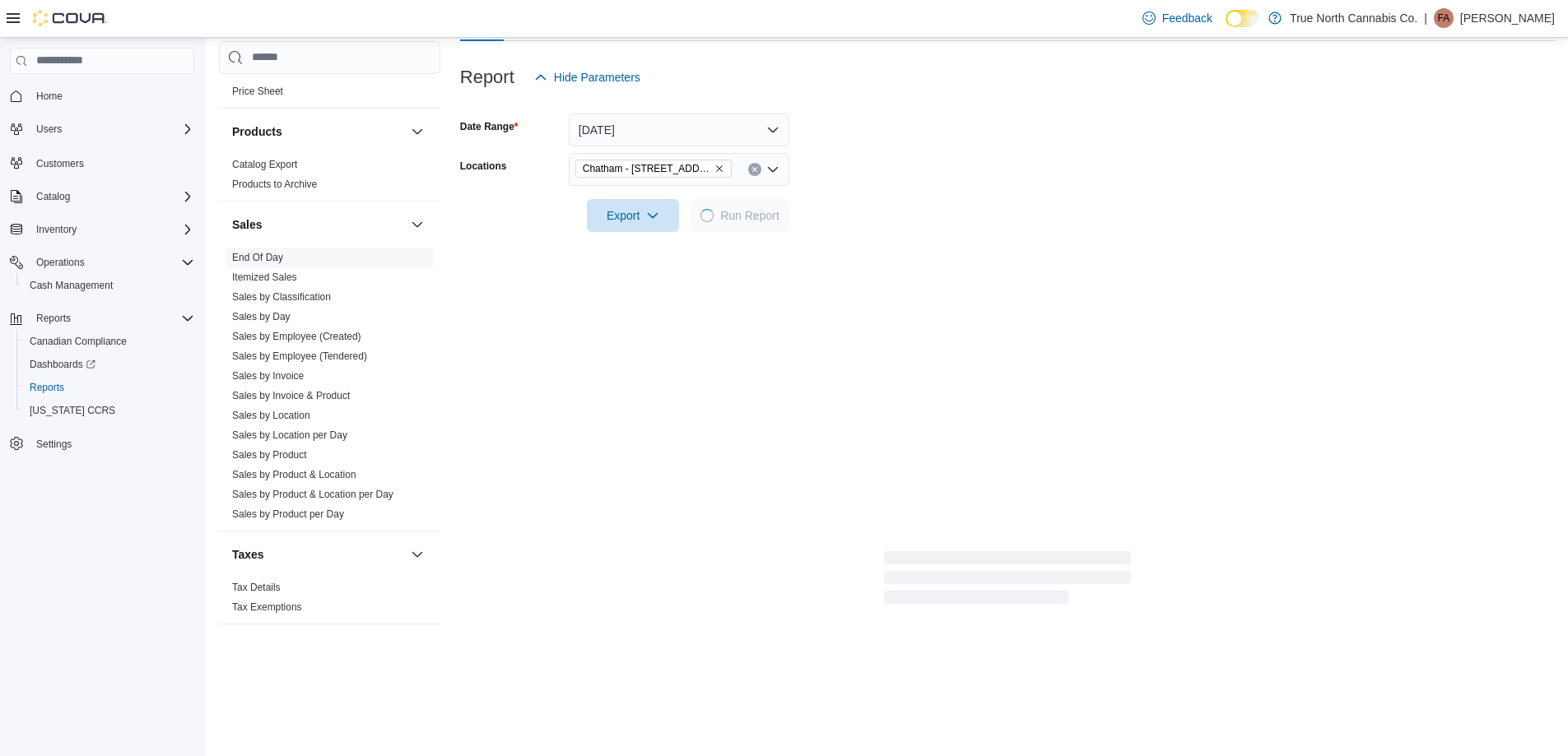
click at [920, 211] on form "Date Range [DATE] Locations [GEOGRAPHIC_DATA] - [STREET_ADDRESS] Export Run Rep…" at bounding box center [1007, 163] width 1095 height 138
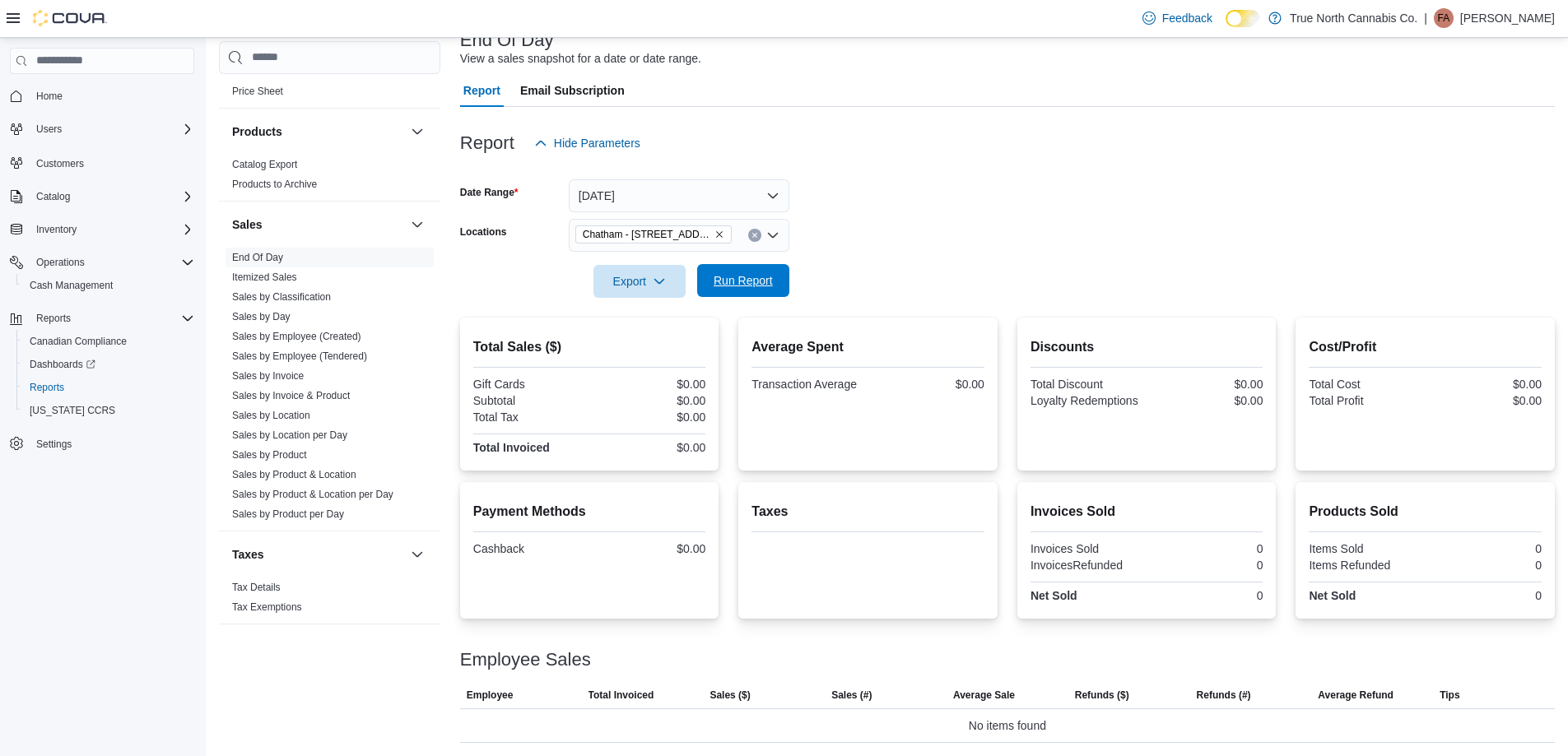
click at [763, 294] on span "Run Report" at bounding box center [743, 280] width 72 height 33
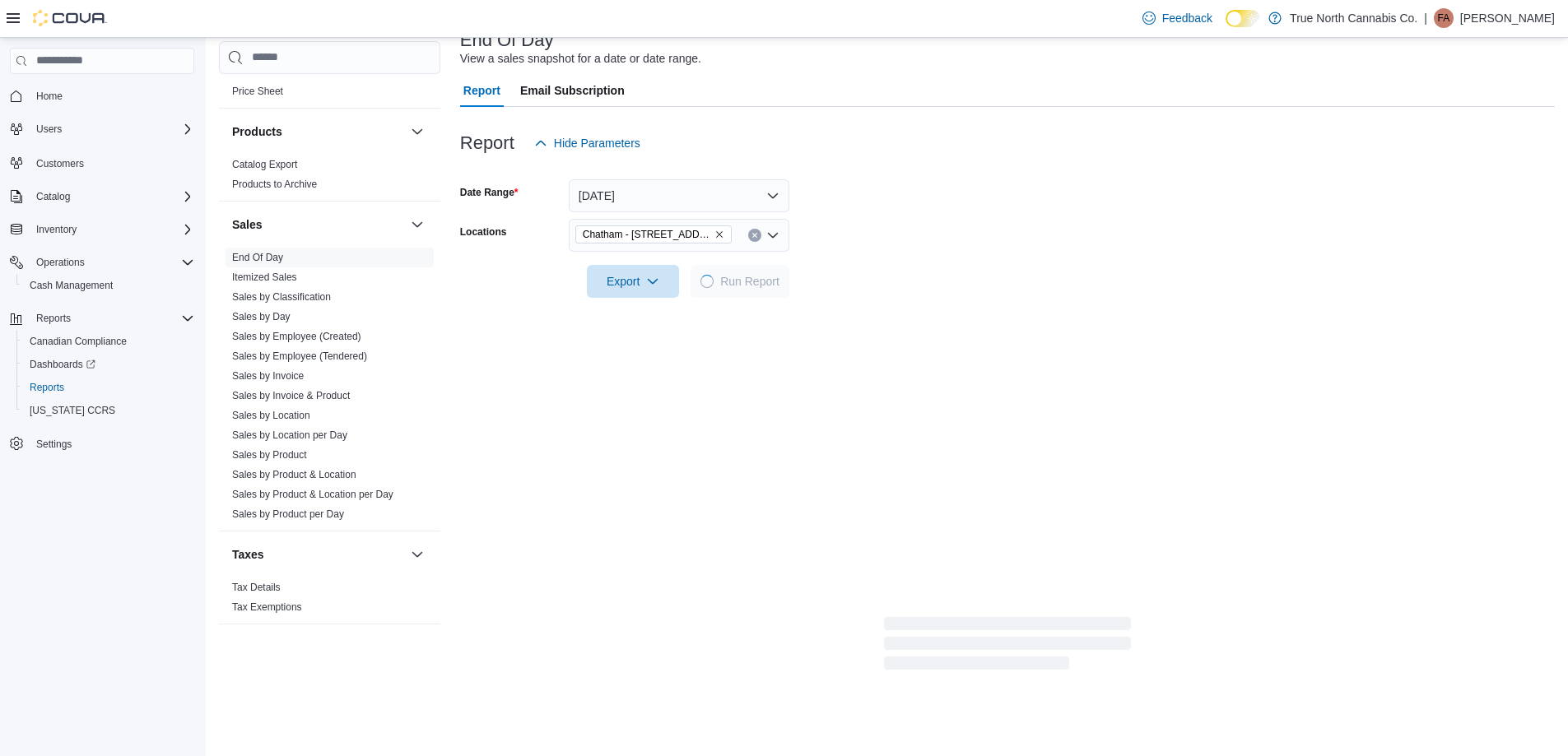
click at [893, 244] on form "Date Range [DATE] Locations [GEOGRAPHIC_DATA] - [STREET_ADDRESS] Export Run Rep…" at bounding box center [1007, 228] width 1095 height 138
click at [902, 227] on form "Date Range [DATE] Locations [GEOGRAPHIC_DATA] - [STREET_ADDRESS] Export Run Rep…" at bounding box center [1007, 228] width 1095 height 138
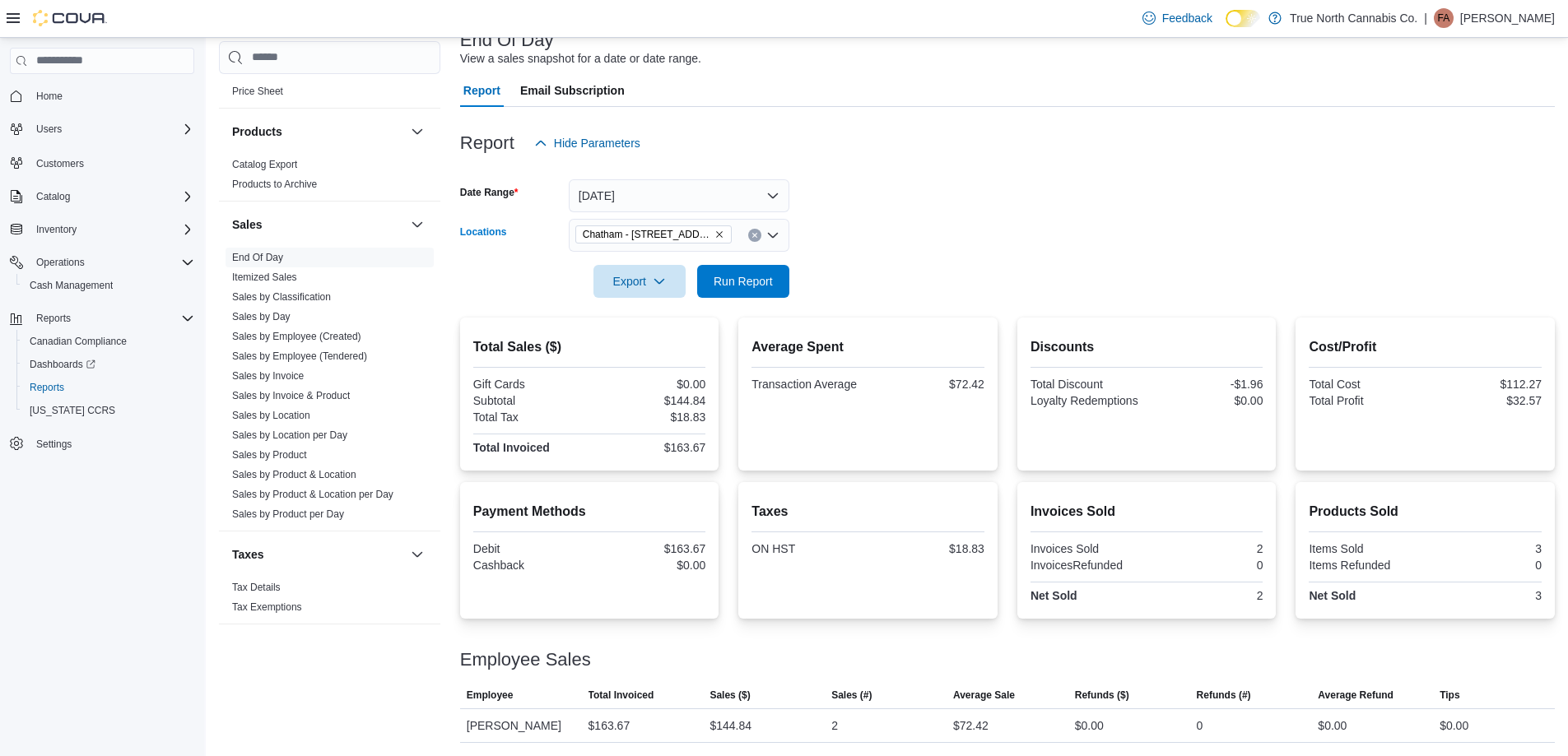
click at [754, 235] on icon "Clear input" at bounding box center [754, 235] width 4 height 4
type input "*"
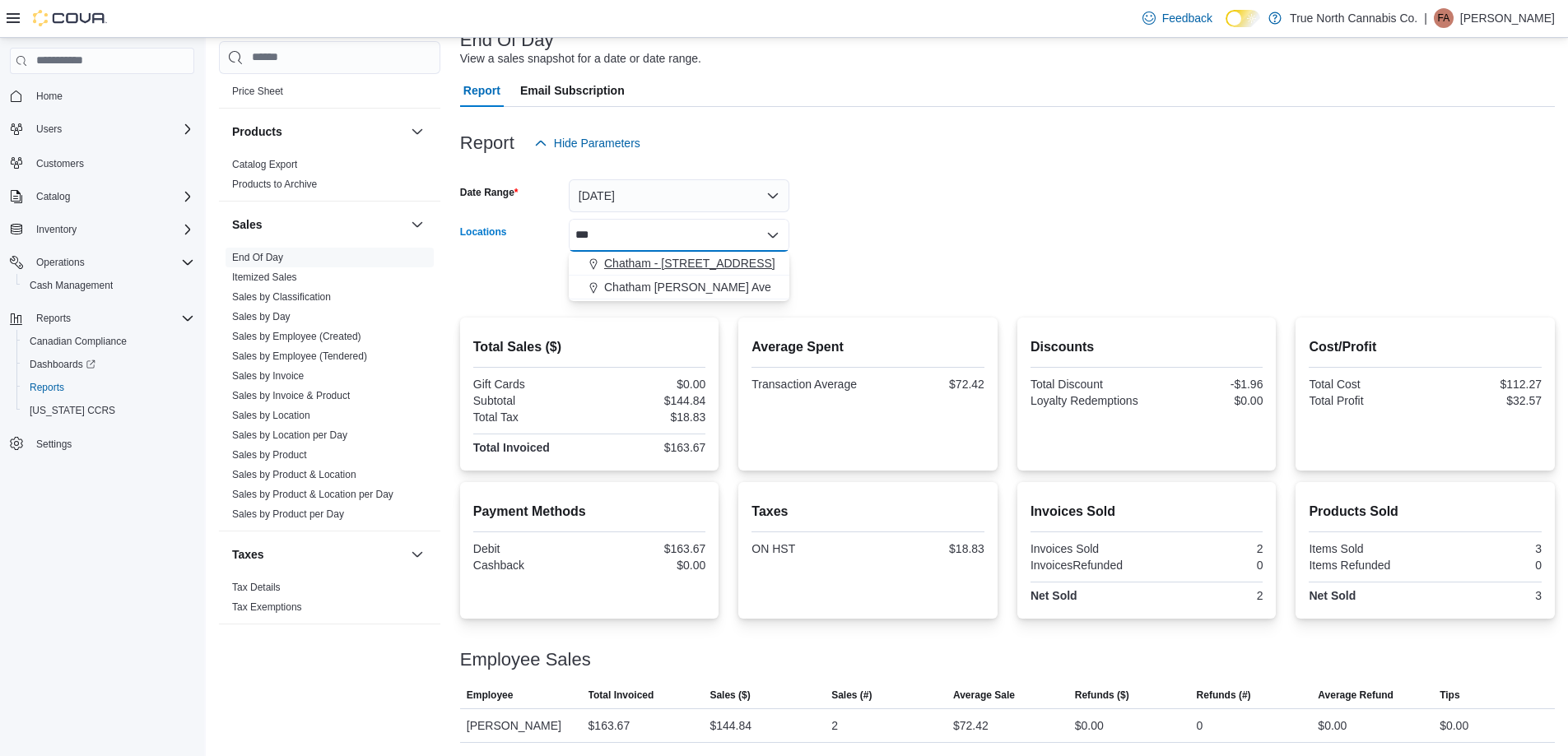
type input "***"
click at [725, 258] on span "Chatham - [STREET_ADDRESS]" at bounding box center [690, 263] width 172 height 17
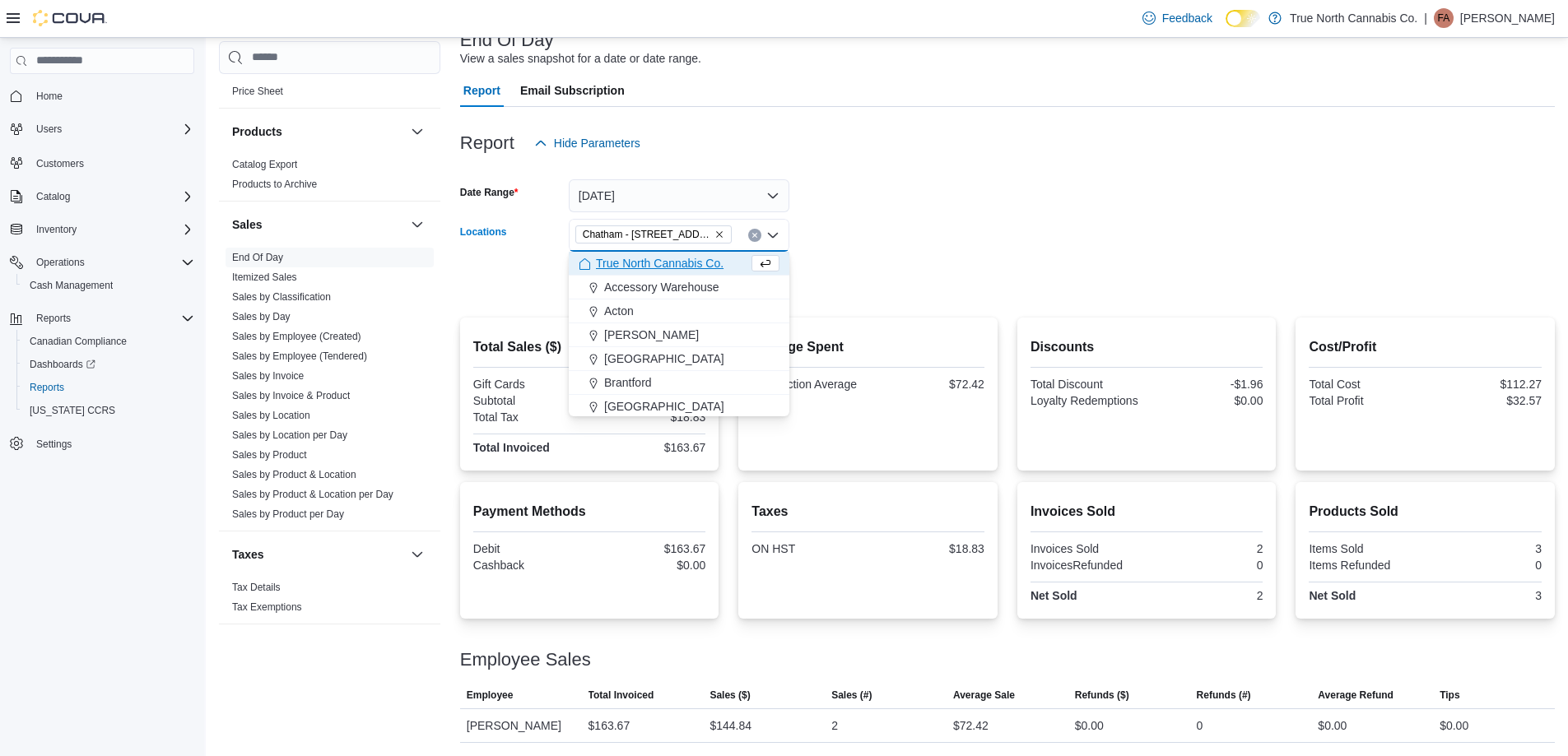
click at [830, 249] on form "Date Range [DATE] Locations [GEOGRAPHIC_DATA] - [STREET_ADDRESS] Combo box. Sel…" at bounding box center [1007, 228] width 1095 height 138
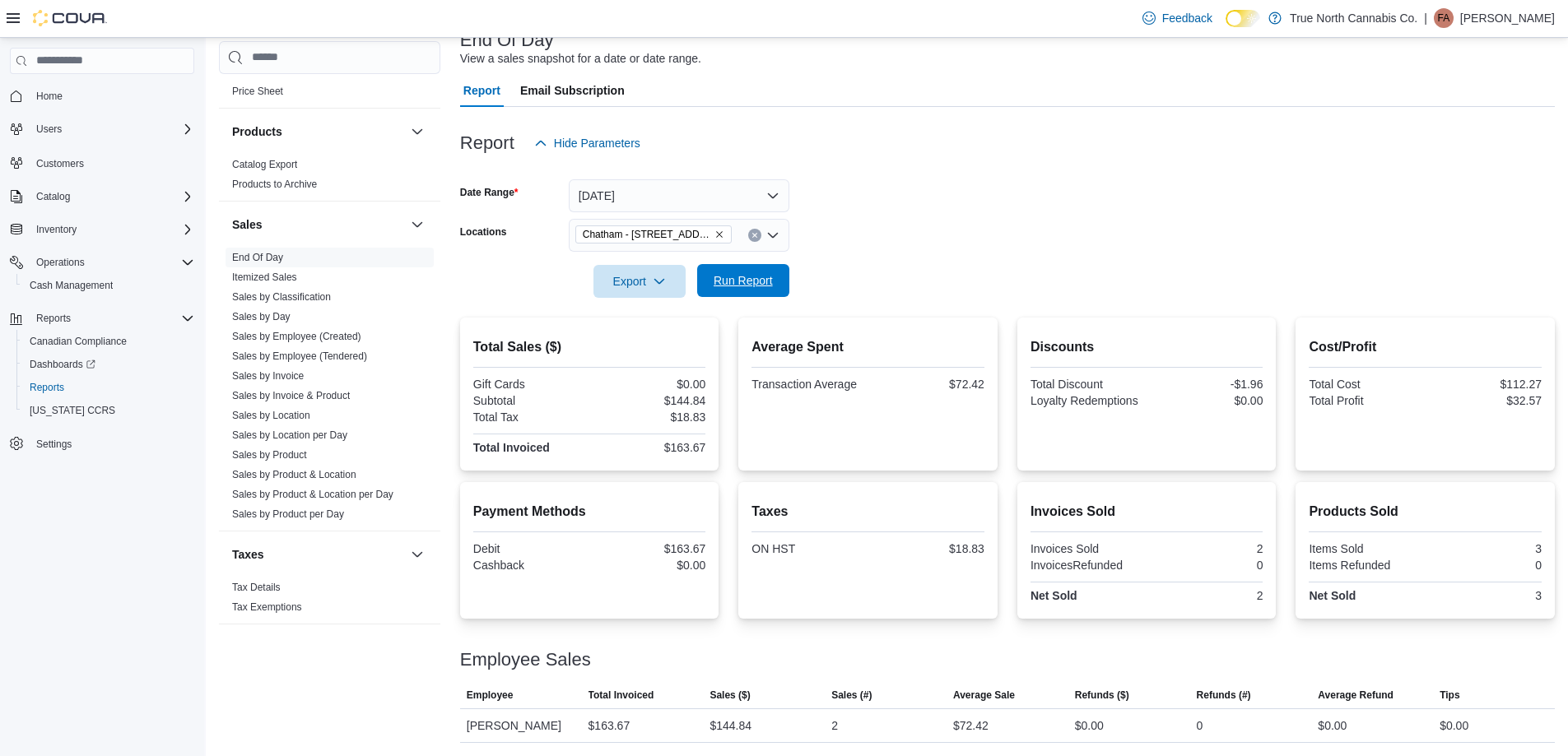
click at [773, 283] on span "Run Report" at bounding box center [743, 280] width 72 height 33
click at [756, 232] on icon "Clear input" at bounding box center [754, 235] width 7 height 7
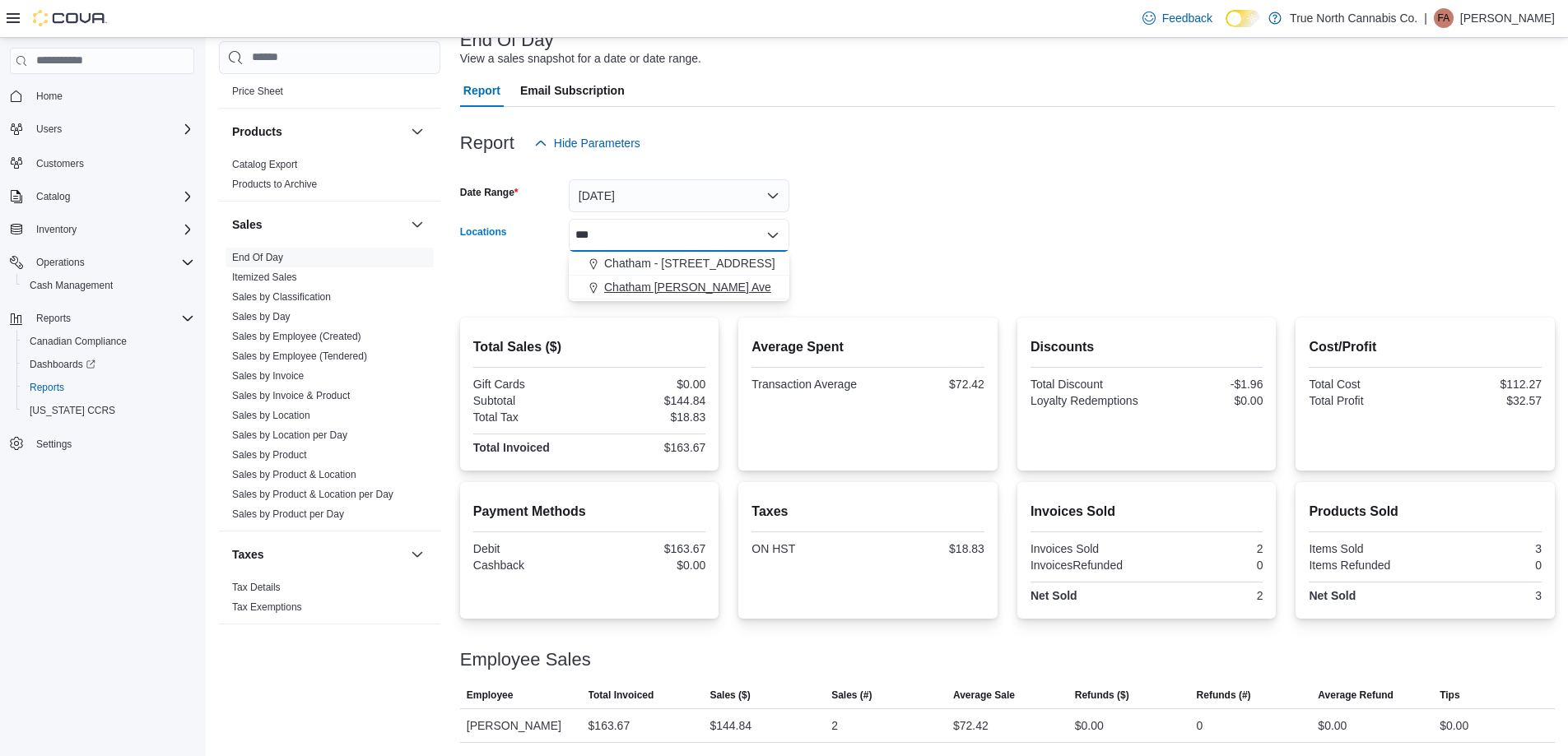
type input "***"
click at [733, 281] on span "Chatham [PERSON_NAME] Ave" at bounding box center [688, 287] width 167 height 17
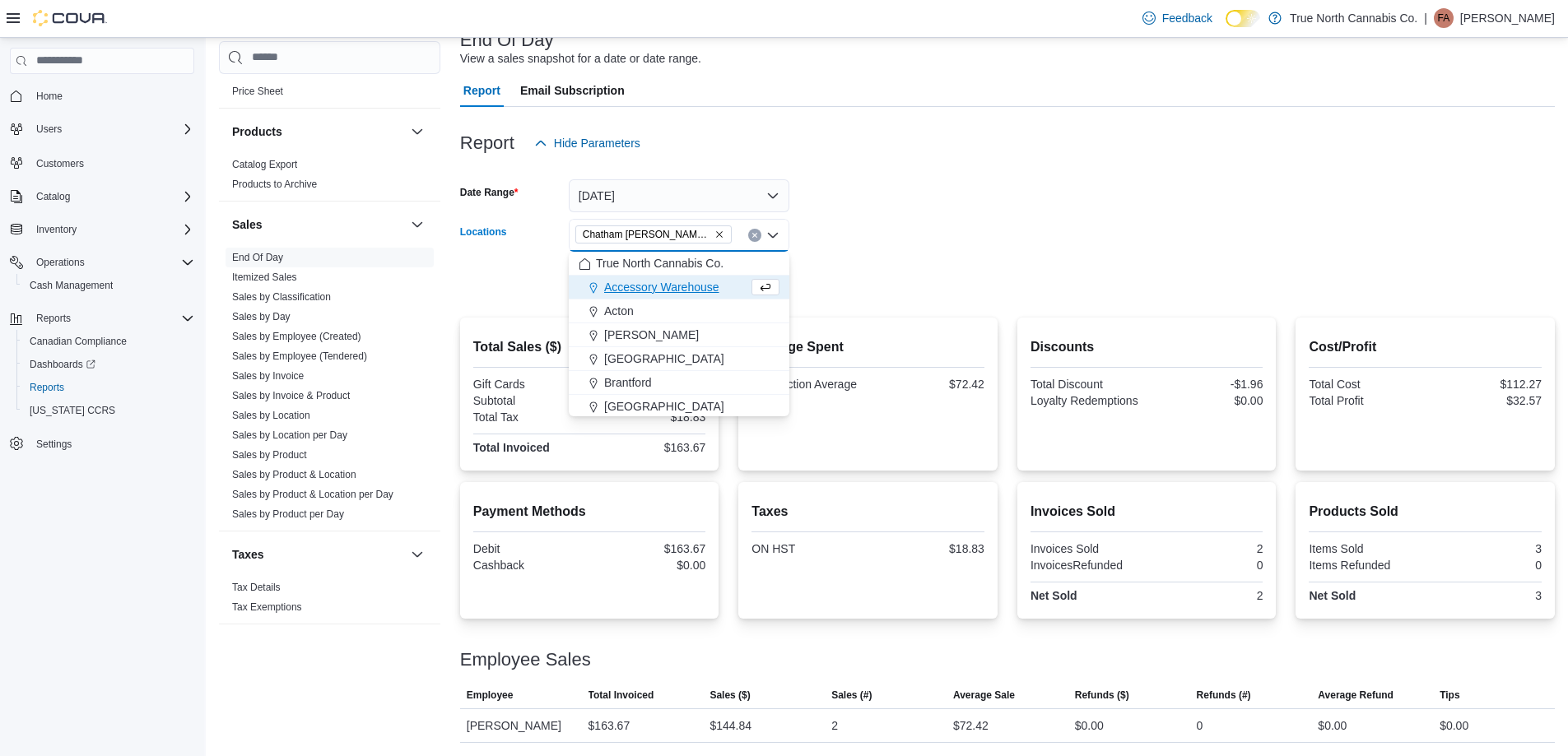
drag, startPoint x: 842, startPoint y: 244, endPoint x: 791, endPoint y: 266, distance: 55.5
click at [838, 244] on form "Date Range [DATE] Locations [GEOGRAPHIC_DATA] [PERSON_NAME] Ave Combo box. Sele…" at bounding box center [1007, 228] width 1095 height 138
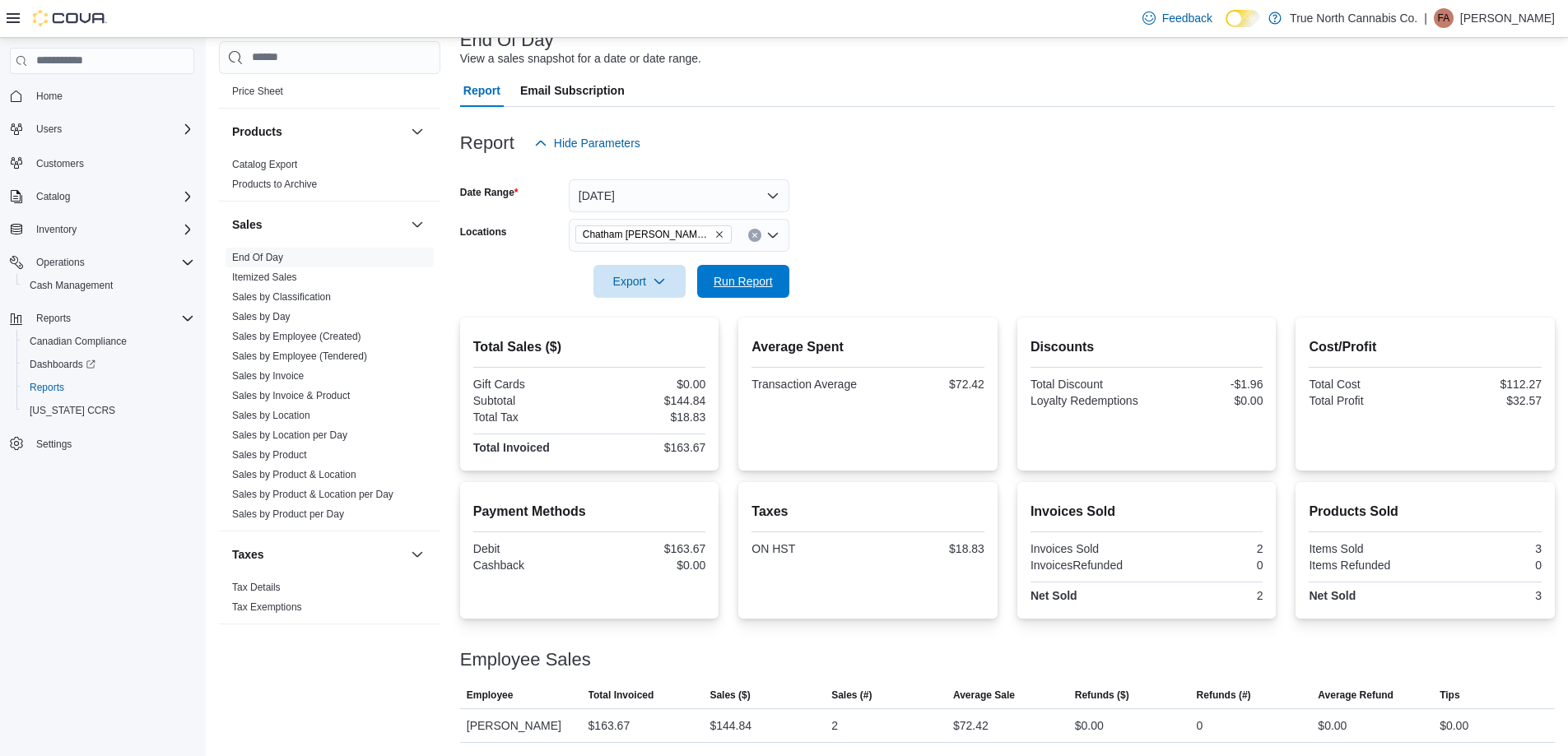
click at [785, 269] on button "Run Report" at bounding box center [743, 281] width 92 height 33
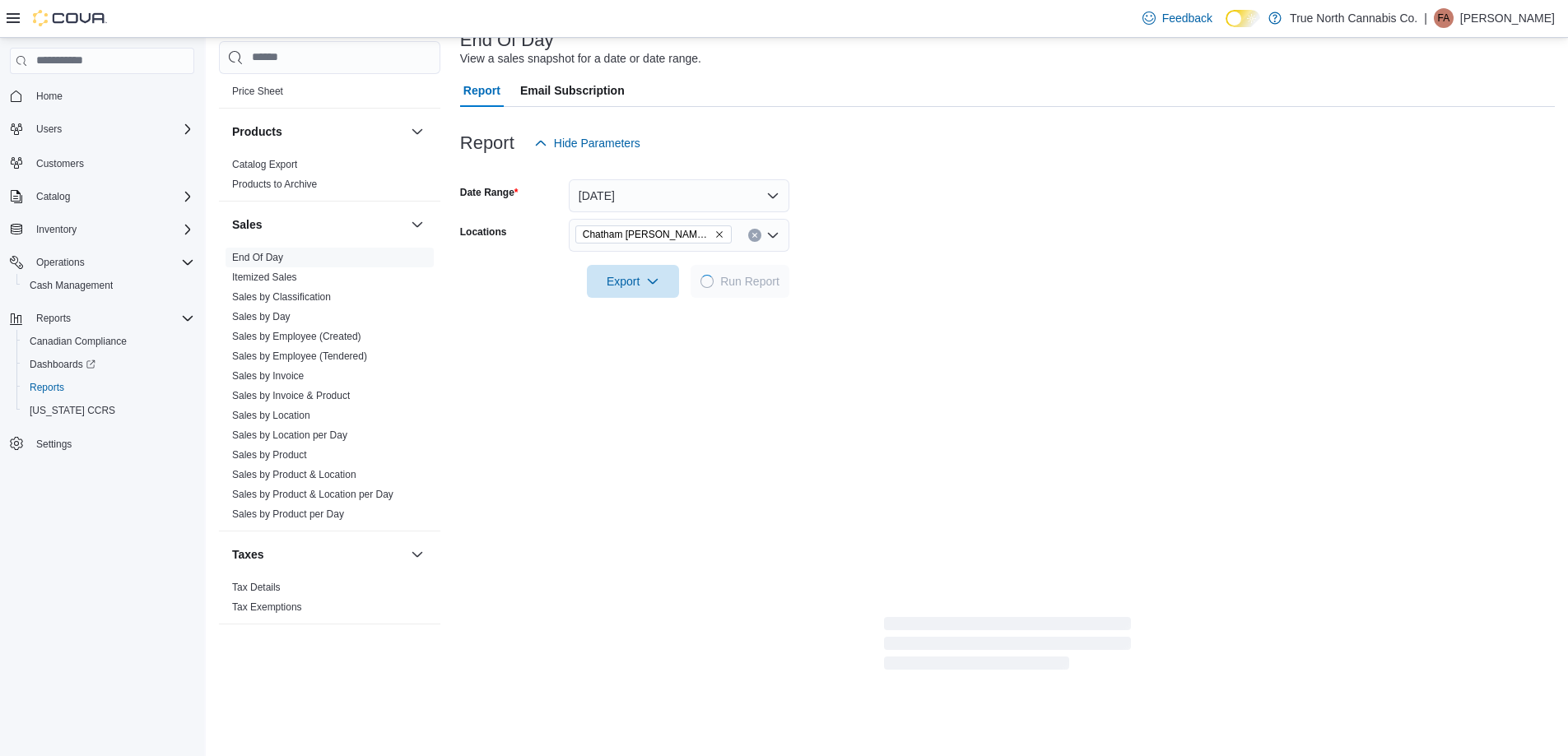
click at [899, 239] on form "Date Range [DATE] Locations [GEOGRAPHIC_DATA] [PERSON_NAME] Ave Export Run Repo…" at bounding box center [1007, 228] width 1095 height 138
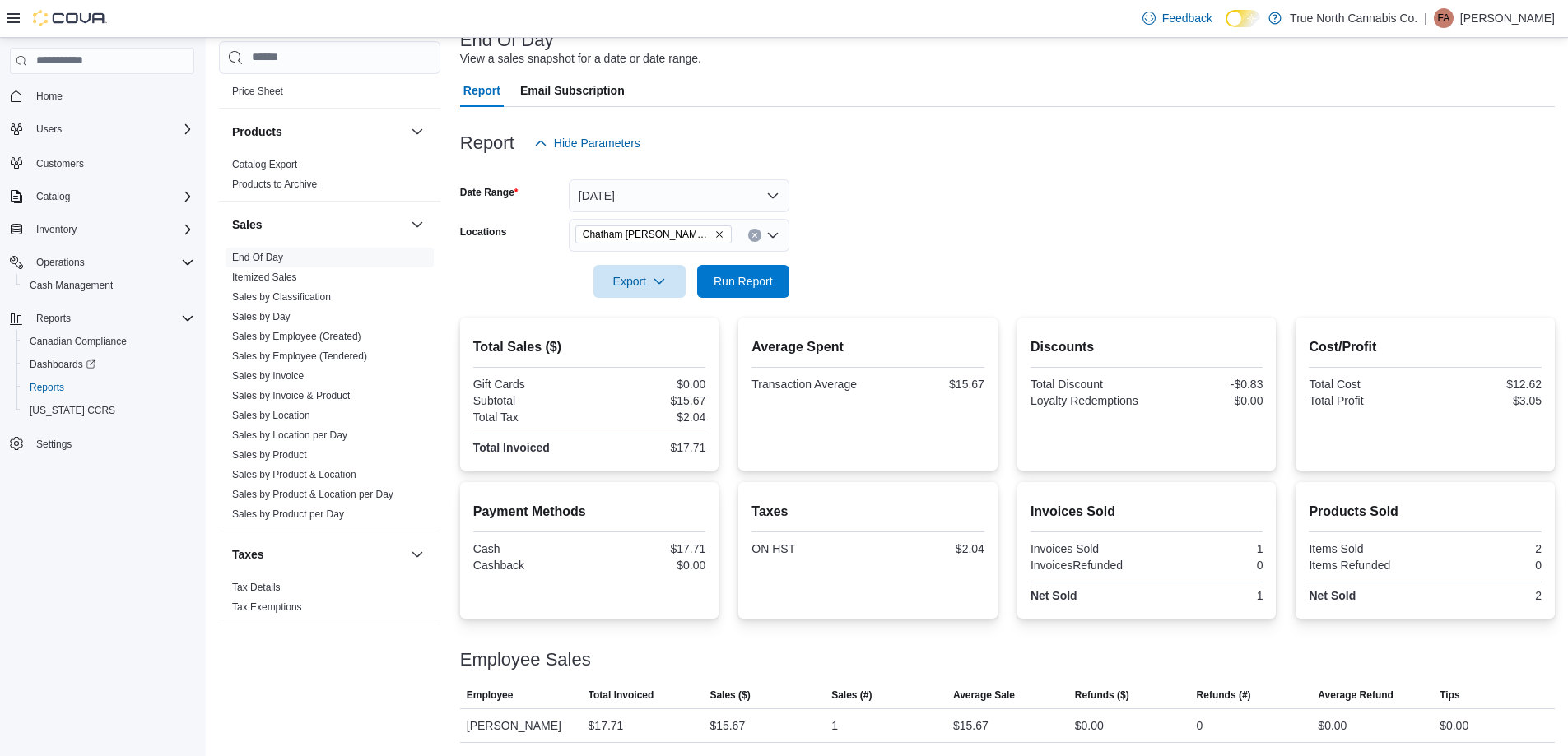
click at [936, 231] on form "Date Range [DATE] Locations [GEOGRAPHIC_DATA] [PERSON_NAME] Ave Export Run Repo…" at bounding box center [1007, 228] width 1095 height 138
click at [755, 232] on icon "Clear input" at bounding box center [754, 235] width 7 height 7
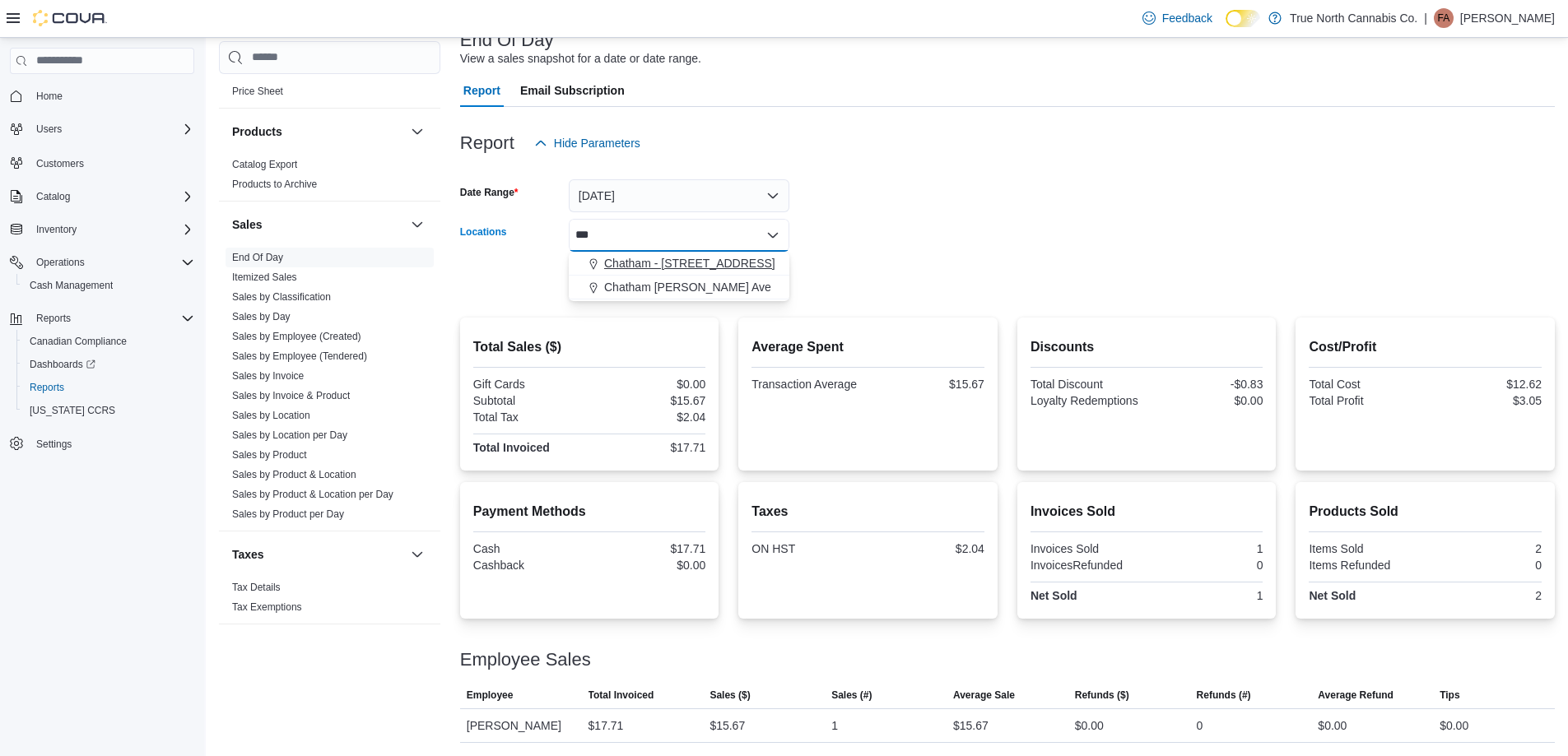
type input "***"
click at [737, 268] on div "Chatham - [STREET_ADDRESS]" at bounding box center [679, 263] width 200 height 17
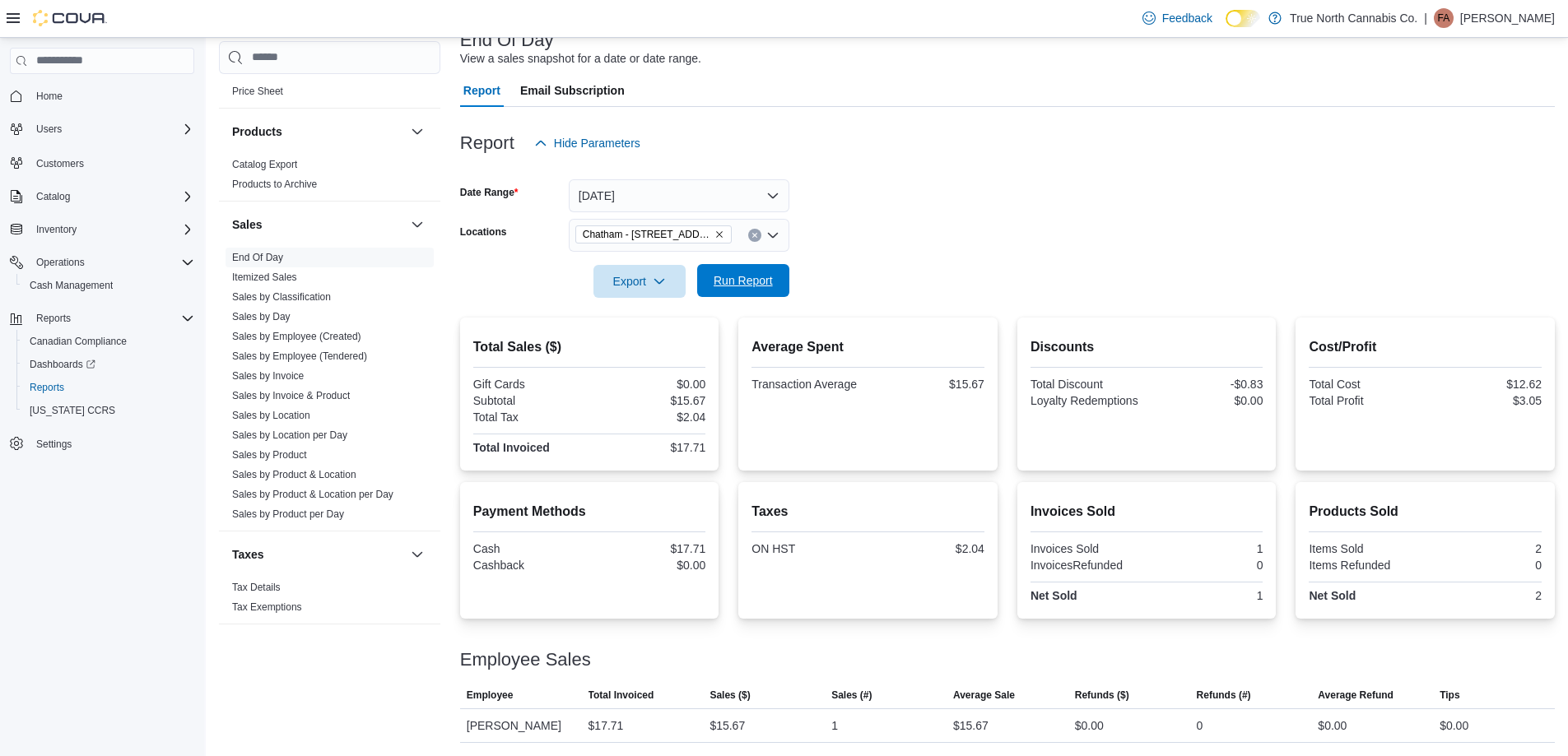
drag, startPoint x: 847, startPoint y: 240, endPoint x: 771, endPoint y: 281, distance: 86.4
click at [837, 245] on form "Date Range [DATE] Locations [GEOGRAPHIC_DATA] - [STREET_ADDRESS] Export Run Rep…" at bounding box center [1007, 228] width 1095 height 138
click at [770, 281] on span "Run Report" at bounding box center [743, 281] width 60 height 17
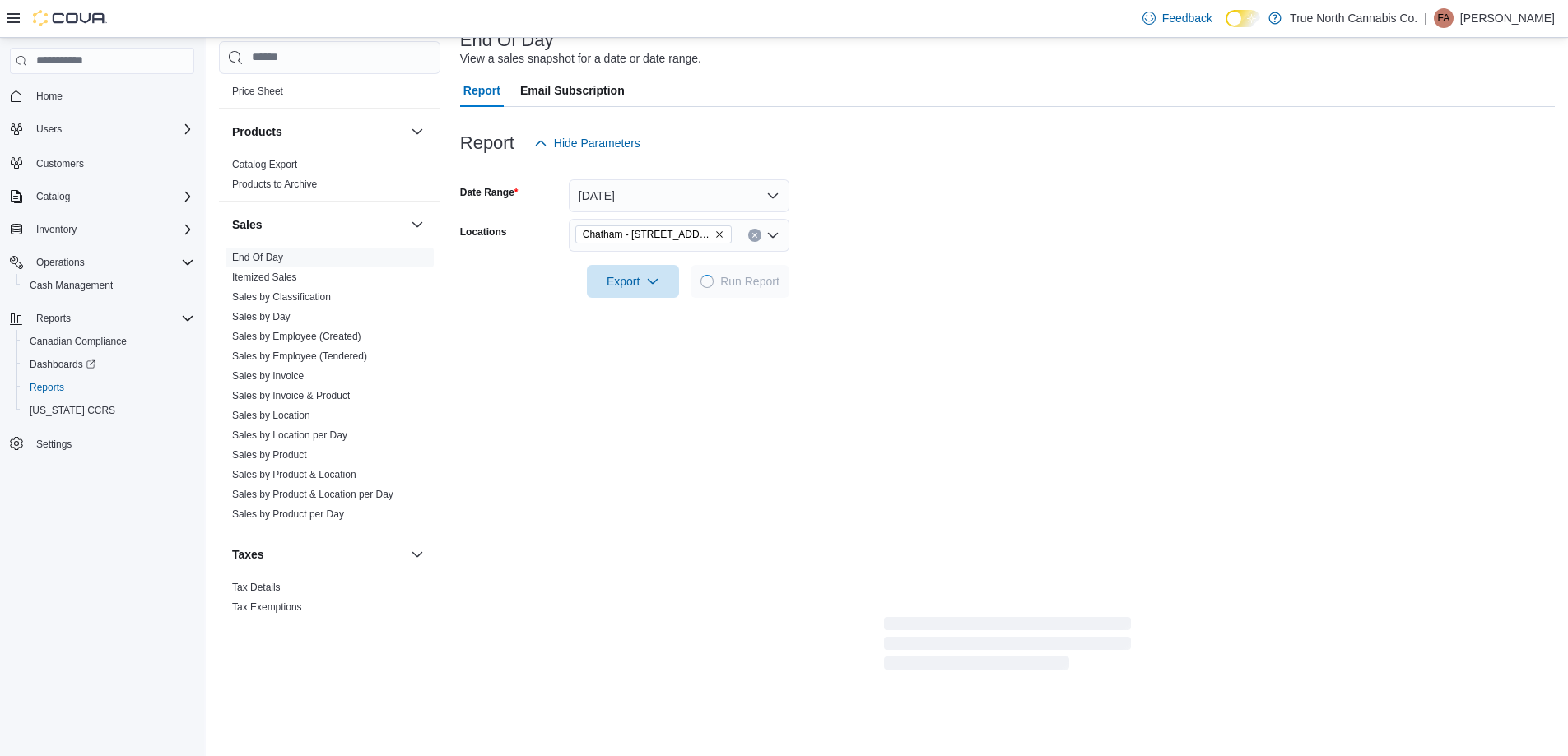
click at [907, 263] on div at bounding box center [1007, 258] width 1095 height 13
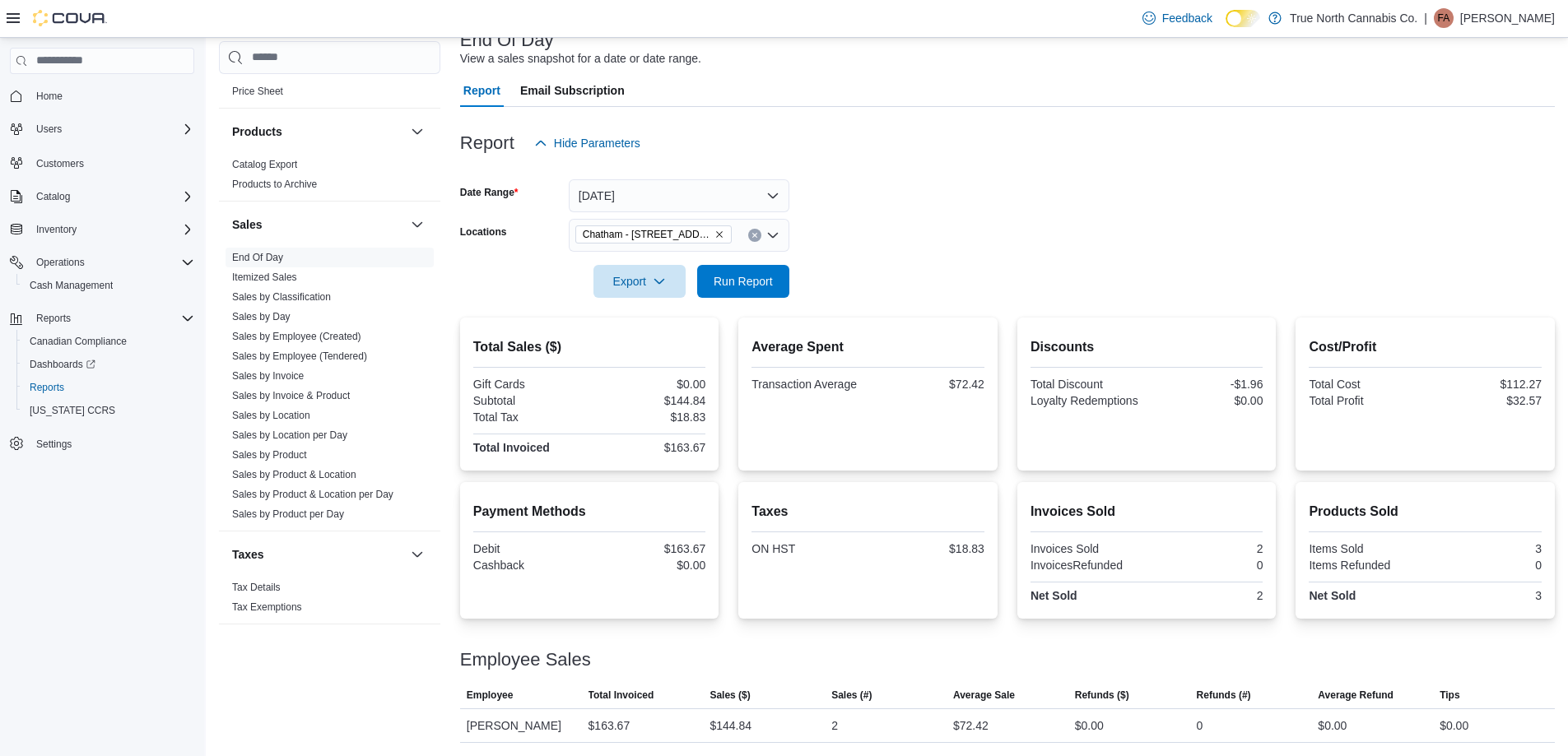
click at [940, 223] on form "Date Range [DATE] Locations [GEOGRAPHIC_DATA] - [STREET_ADDRESS] Export Run Rep…" at bounding box center [1007, 228] width 1095 height 138
click at [920, 243] on form "Date Range [DATE] Locations [GEOGRAPHIC_DATA] - [STREET_ADDRESS] Export Run Rep…" at bounding box center [1007, 228] width 1095 height 138
click at [766, 270] on span "Run Report" at bounding box center [743, 280] width 72 height 33
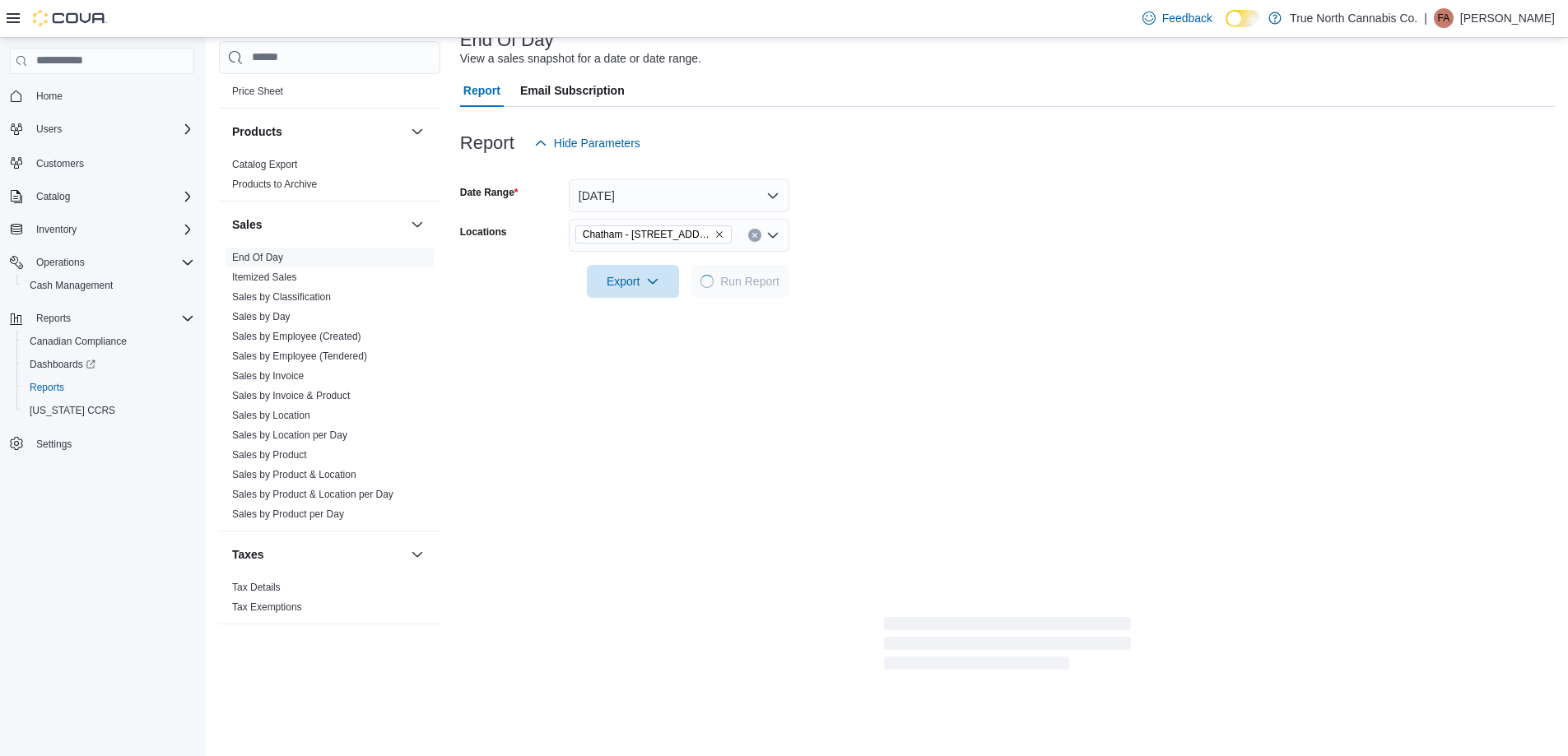
click at [877, 242] on form "Date Range [DATE] Locations [GEOGRAPHIC_DATA] - [STREET_ADDRESS] Export Run Rep…" at bounding box center [1007, 228] width 1095 height 138
